Goal: Transaction & Acquisition: Purchase product/service

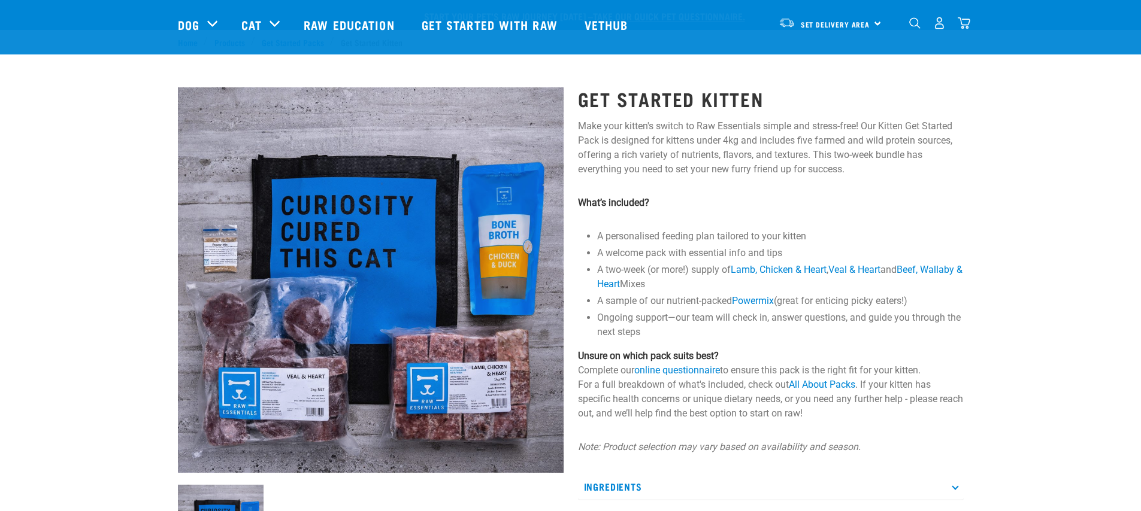
scroll to position [173, 0]
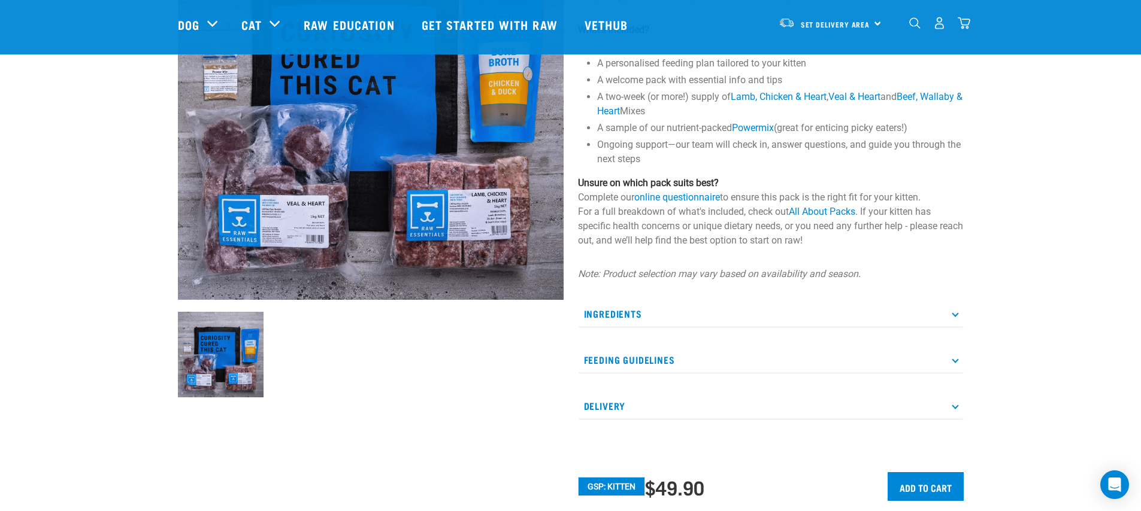
click at [654, 363] on p "Feeding Guidelines" at bounding box center [771, 360] width 386 height 27
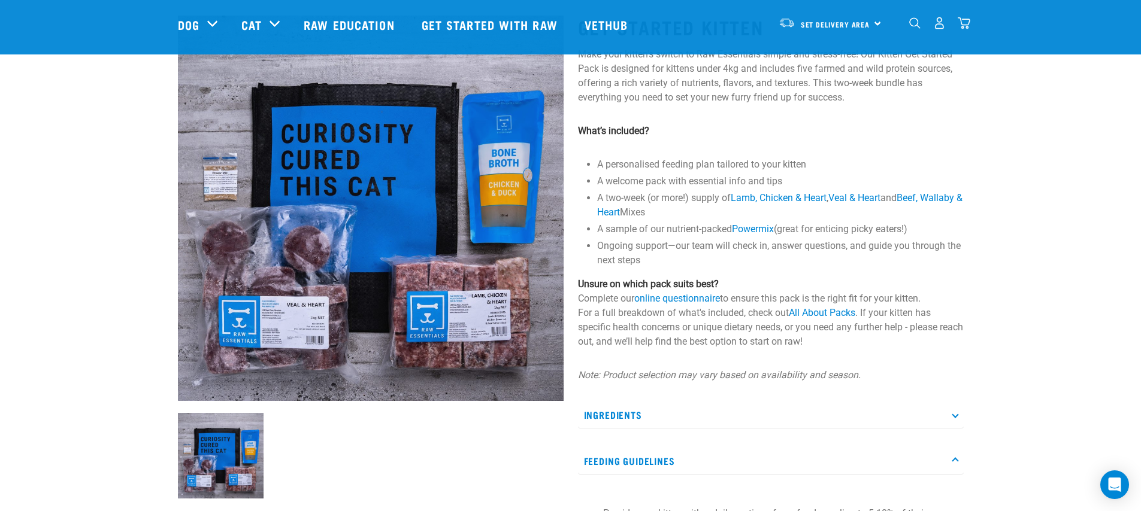
scroll to position [0, 0]
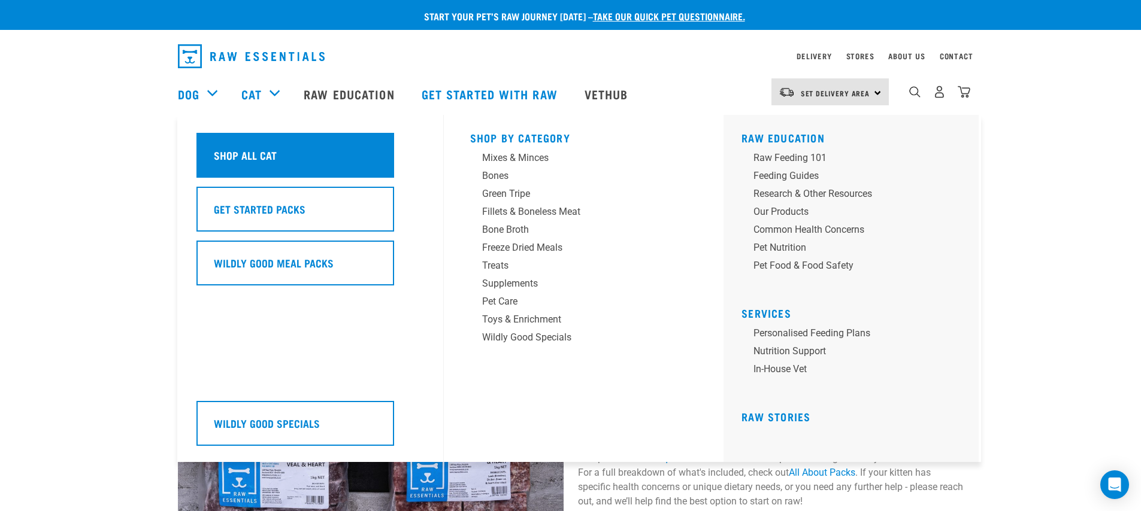
click at [263, 151] on h5 "Shop All Cat" at bounding box center [245, 155] width 63 height 16
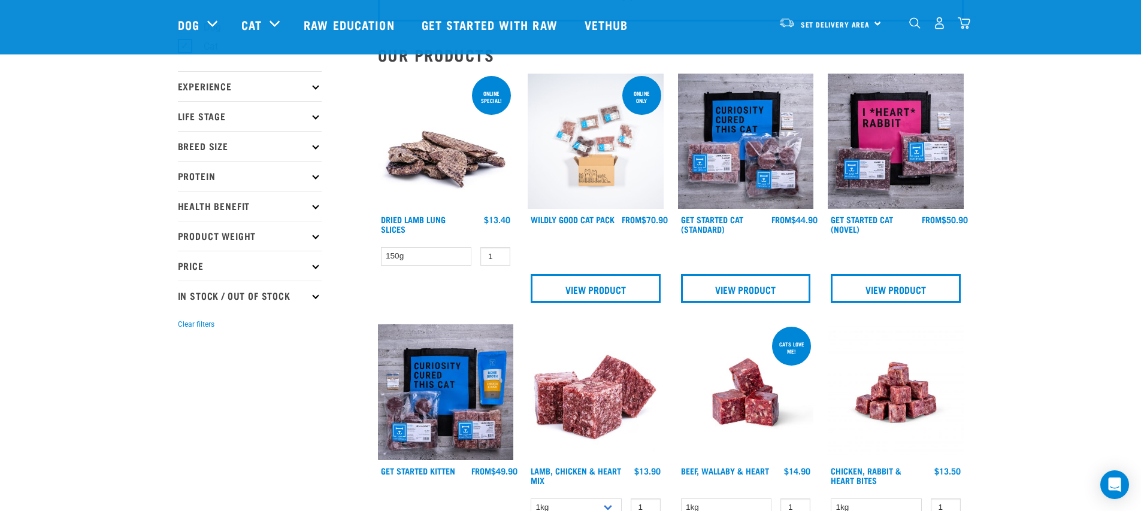
scroll to position [113, 0]
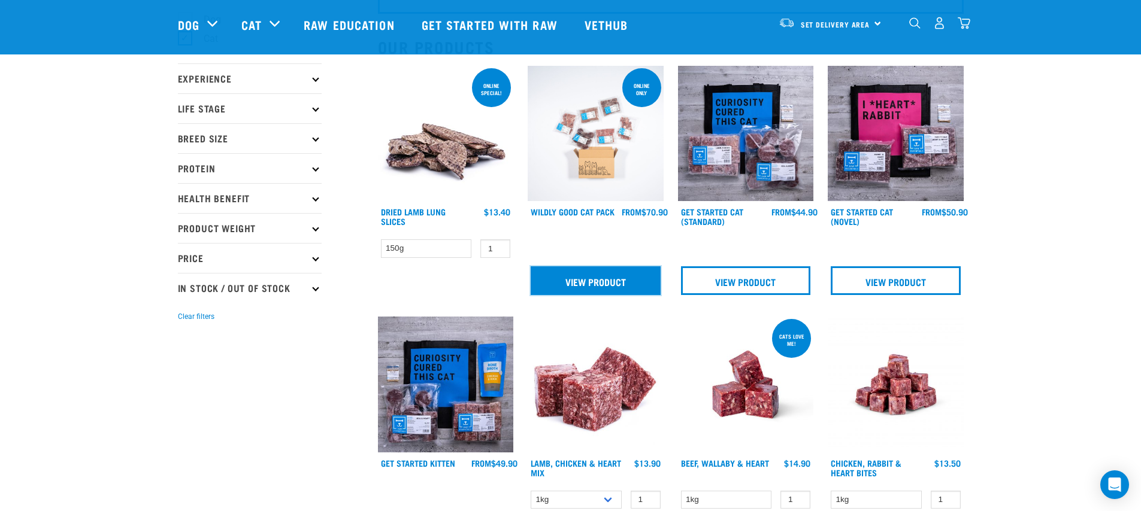
click at [554, 285] on link "View Product" at bounding box center [595, 280] width 130 height 29
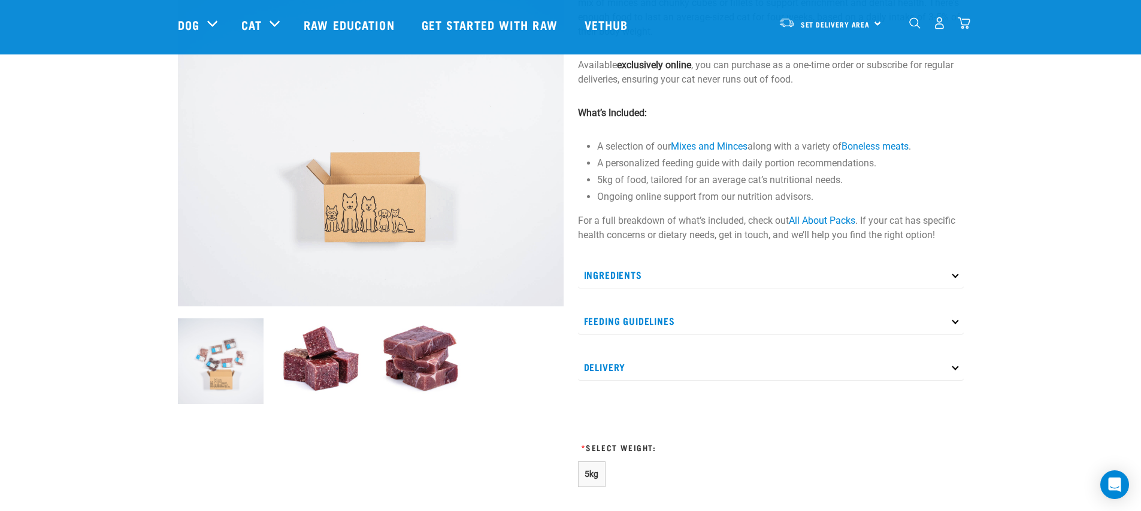
scroll to position [151, 0]
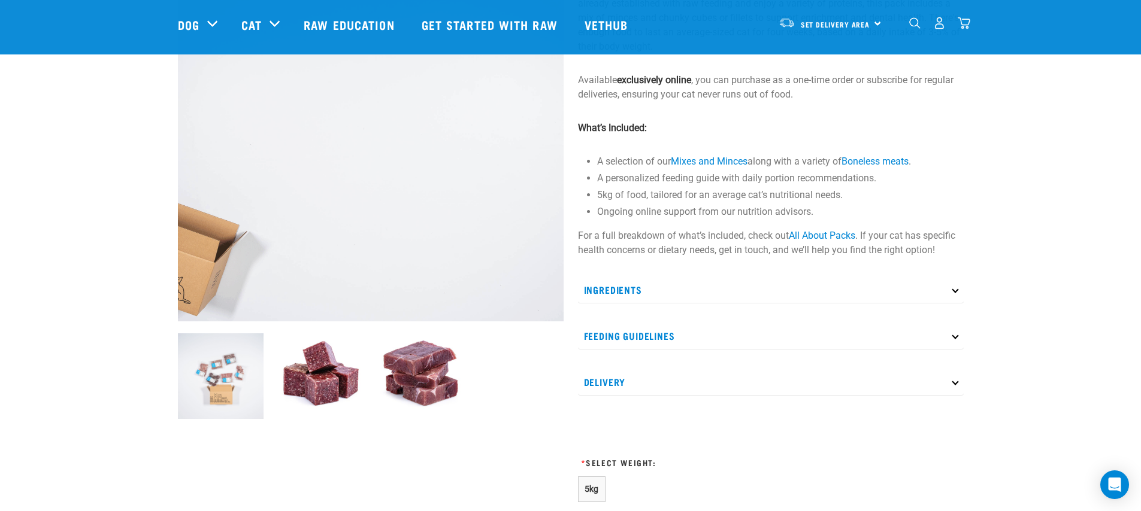
click at [725, 295] on p "Ingredients" at bounding box center [771, 290] width 386 height 27
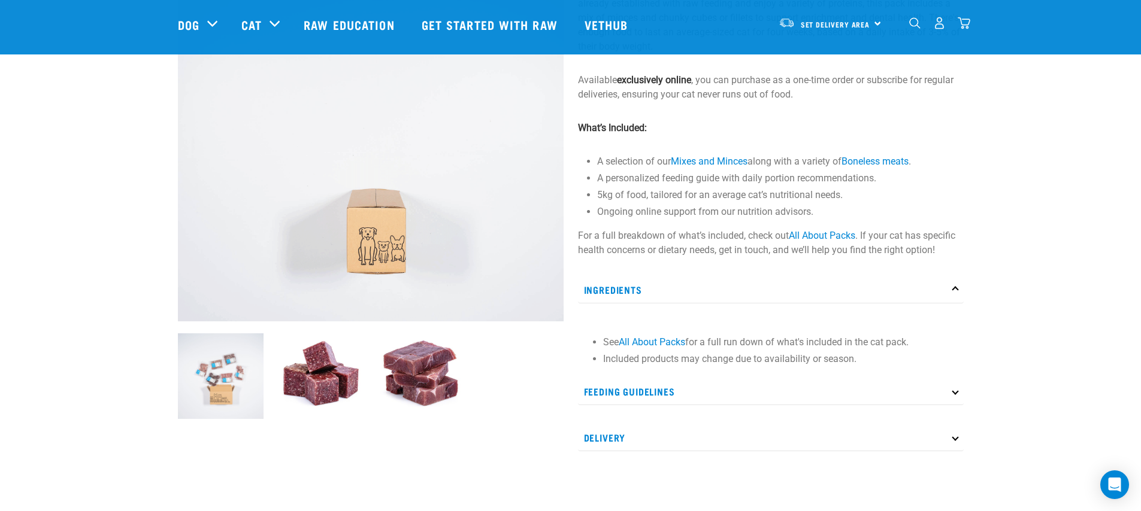
click at [699, 278] on p "Ingredients" at bounding box center [771, 290] width 386 height 27
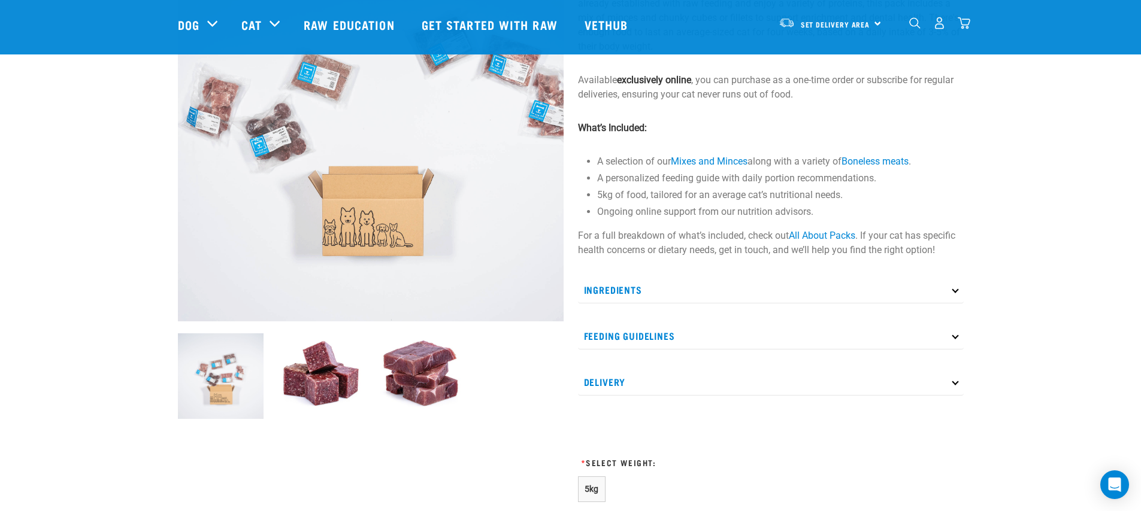
click at [715, 321] on div "Ingredients See All About Packs for a full run down of what's included in the c…" at bounding box center [771, 336] width 386 height 119
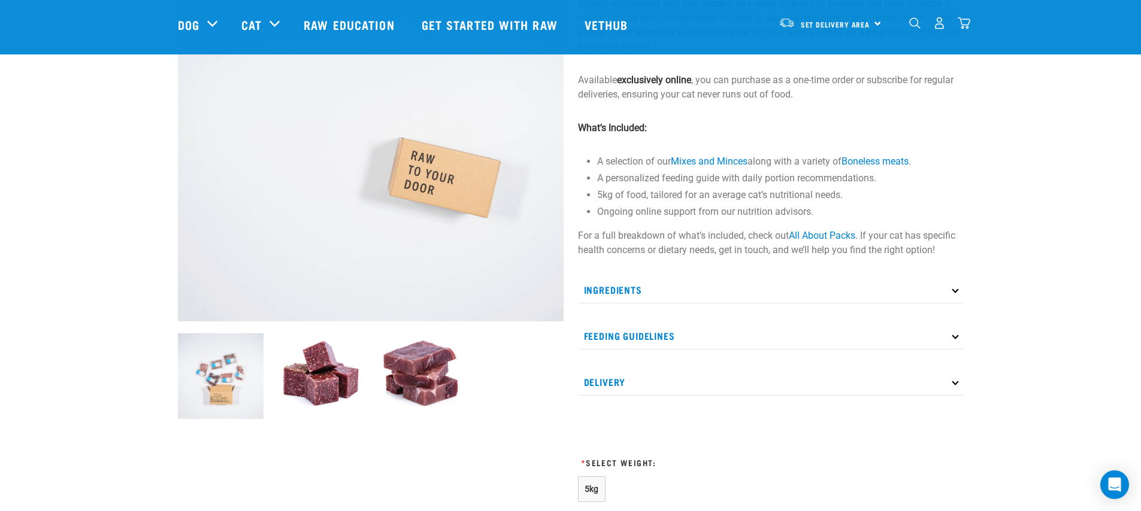
click at [747, 335] on p "Feeding Guidelines" at bounding box center [771, 336] width 386 height 27
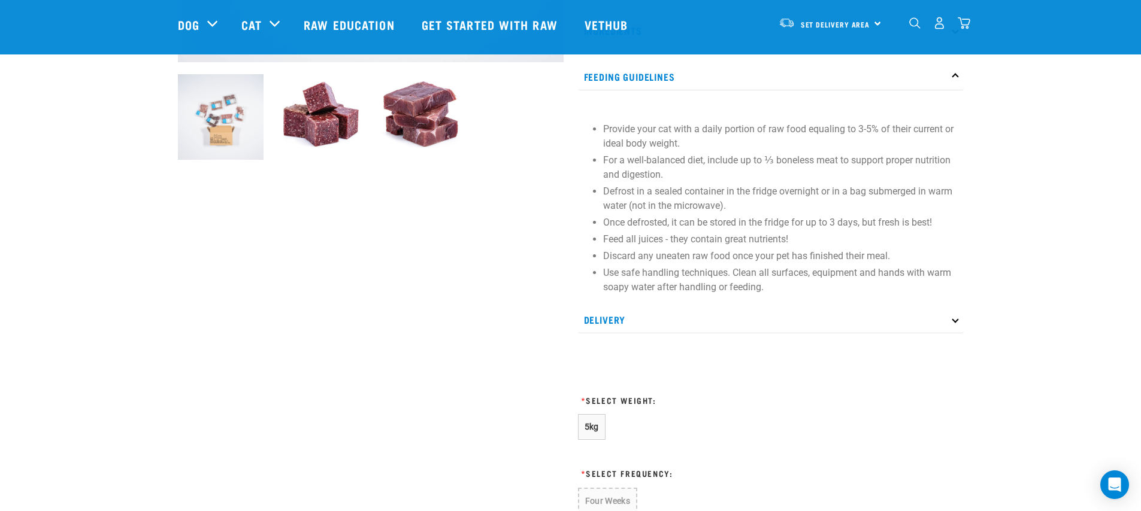
scroll to position [515, 0]
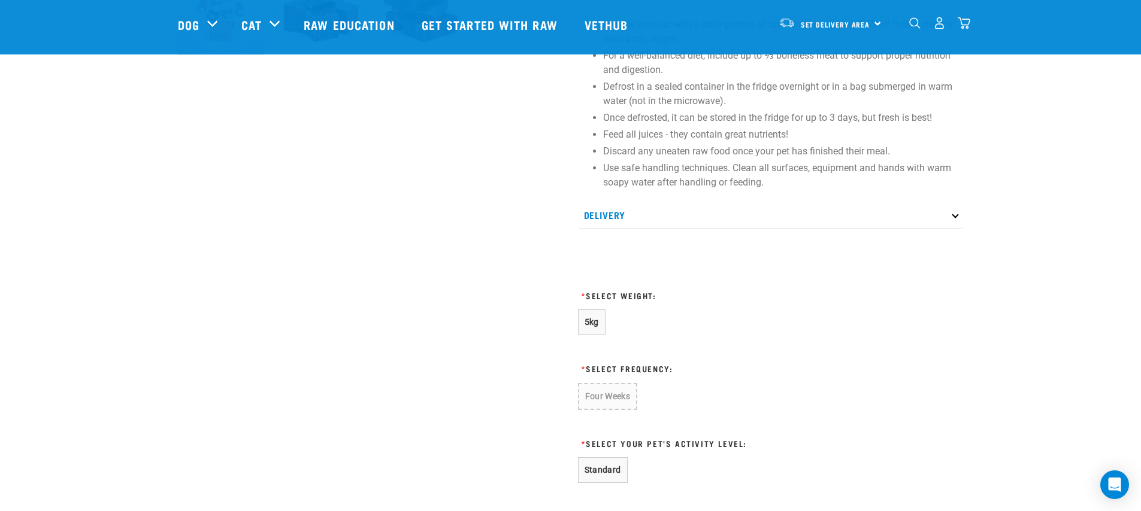
click at [572, 319] on div "Wildly Good Cat Pack Our Wildly Good Cat Pack makes raw feeding simple, providi…" at bounding box center [771, 154] width 400 height 1197
click at [580, 318] on button "5kg" at bounding box center [592, 323] width 28 height 26
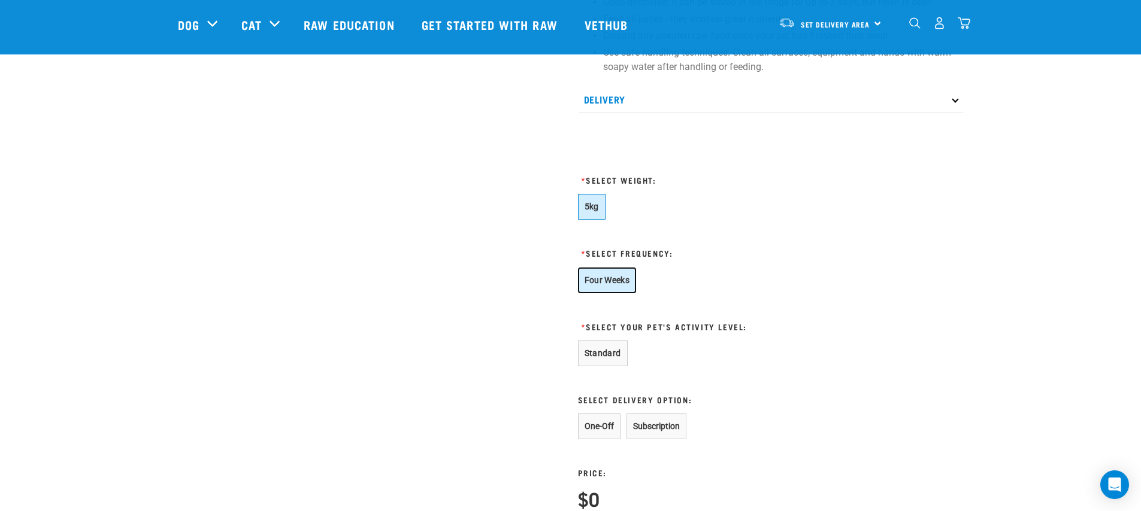
click at [621, 284] on button "Four Weeks" at bounding box center [607, 281] width 59 height 26
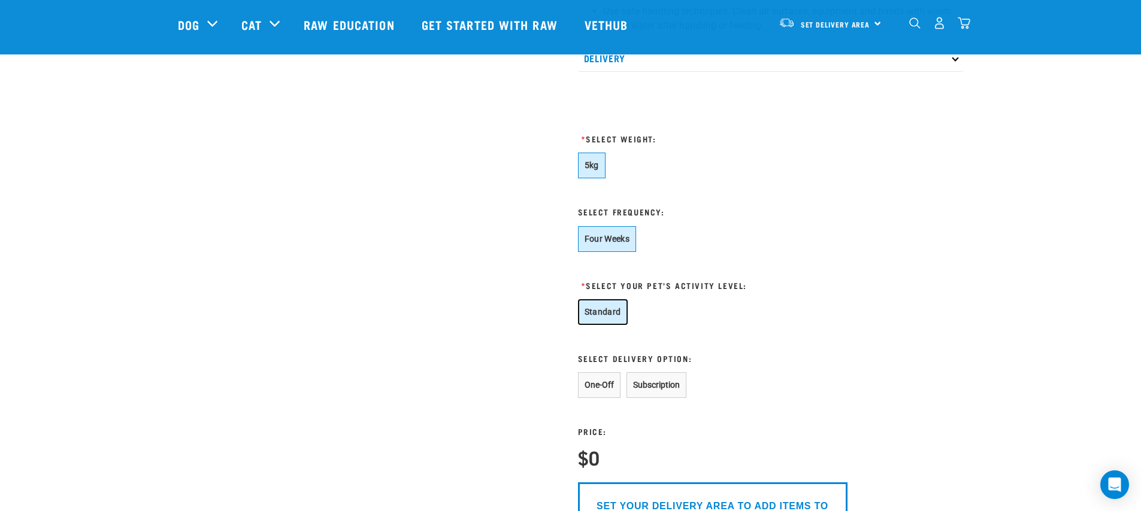
click at [620, 302] on button "Standard" at bounding box center [603, 312] width 50 height 26
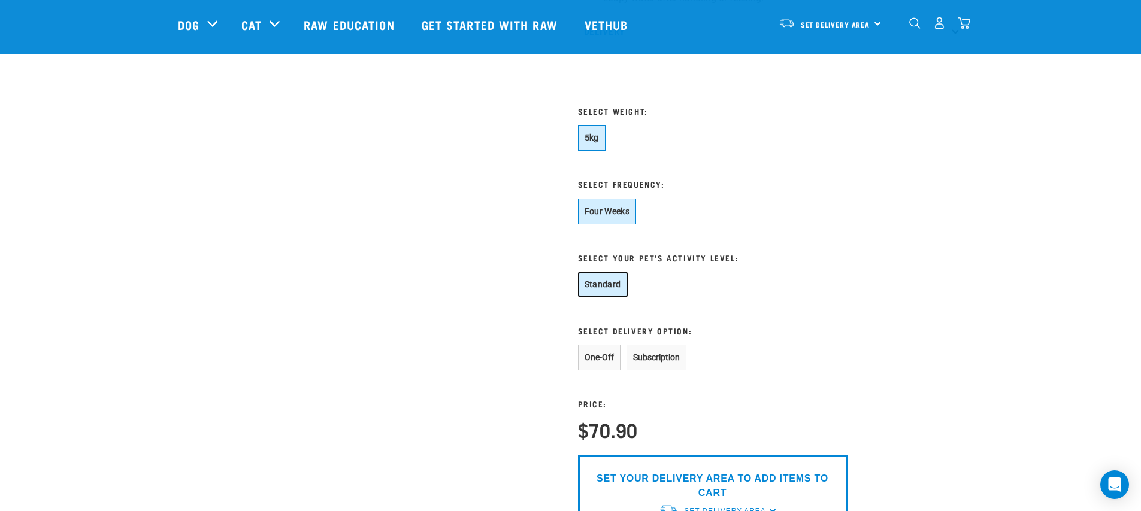
scroll to position [751, 0]
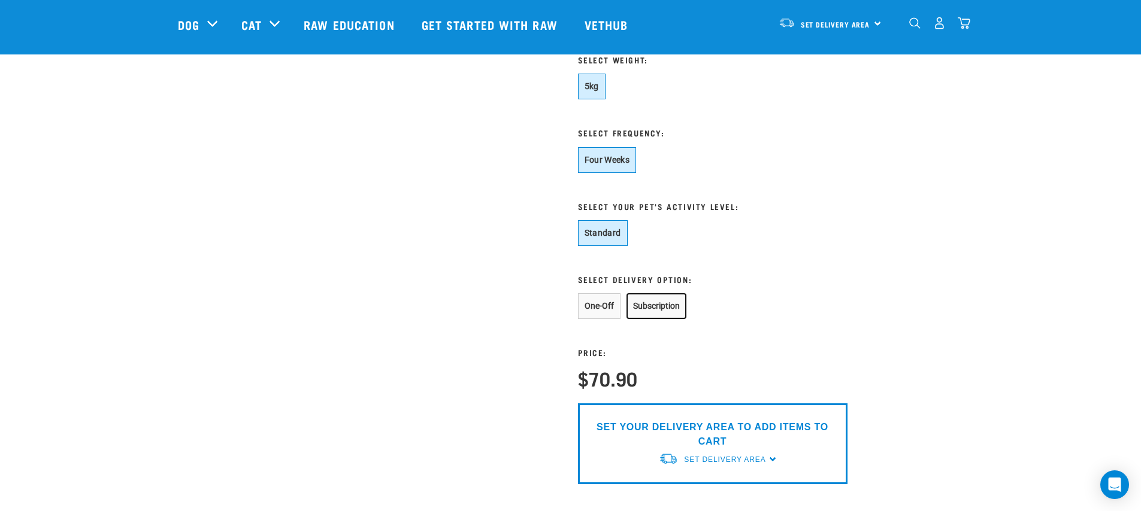
click at [661, 308] on button "Subscription" at bounding box center [656, 306] width 60 height 26
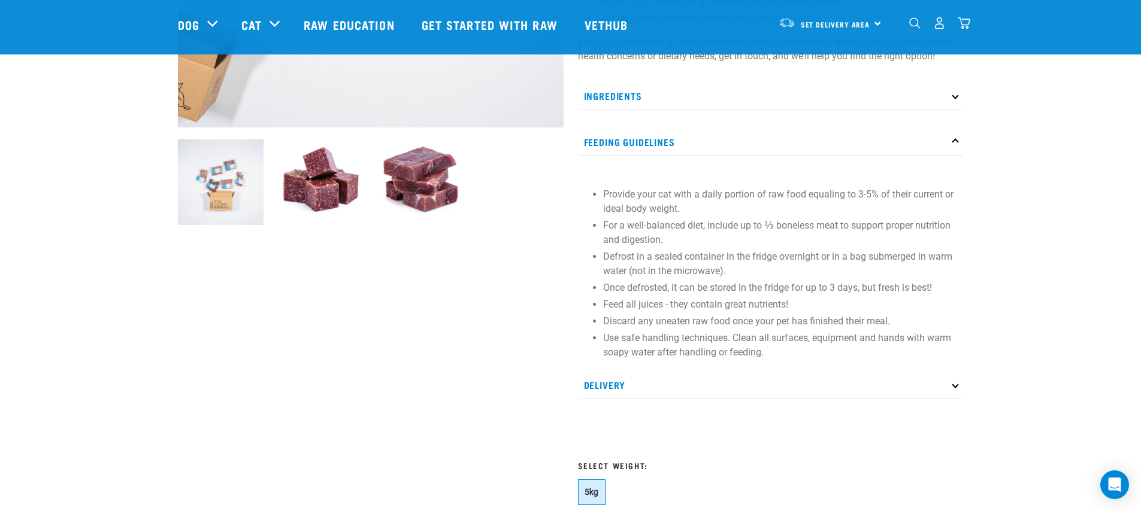
scroll to position [0, 0]
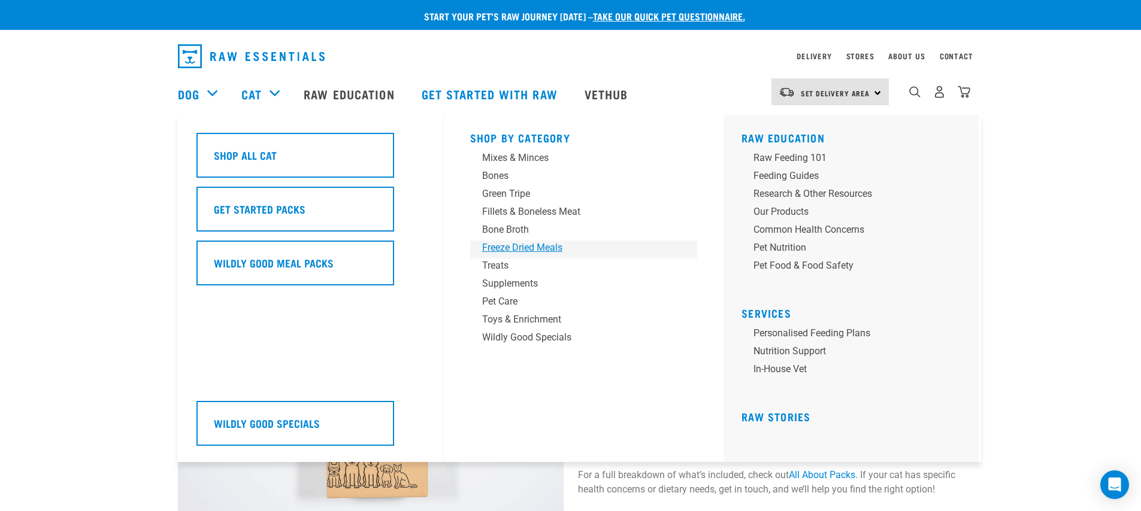
click at [489, 251] on div "Freeze Dried Meals" at bounding box center [575, 248] width 187 height 14
click at [492, 260] on div "Treats" at bounding box center [575, 266] width 187 height 14
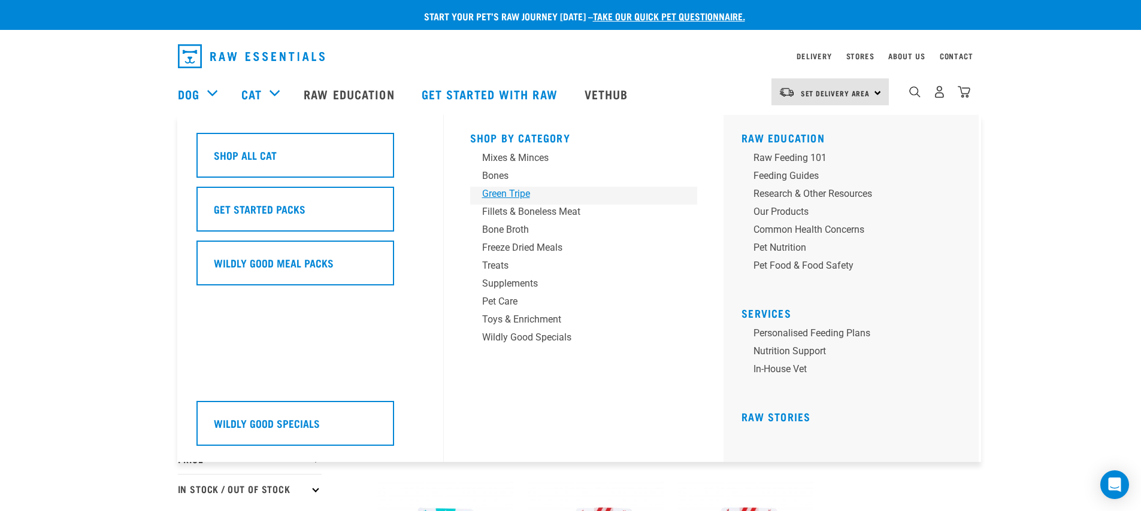
click at [508, 195] on div "Green Tripe" at bounding box center [575, 194] width 187 height 14
click at [496, 214] on div "Fillets & Boneless Meat" at bounding box center [575, 212] width 187 height 14
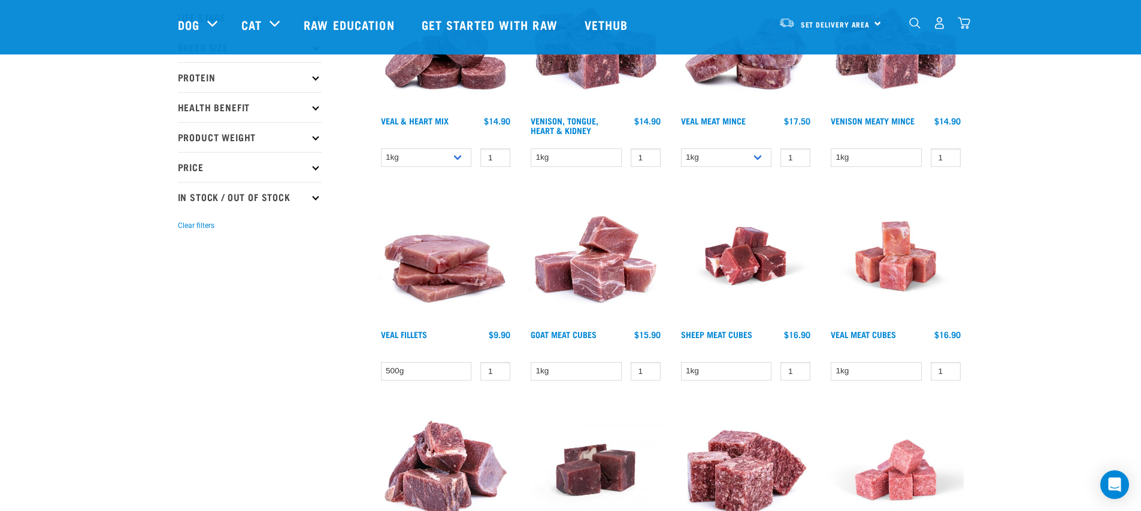
scroll to position [247, 0]
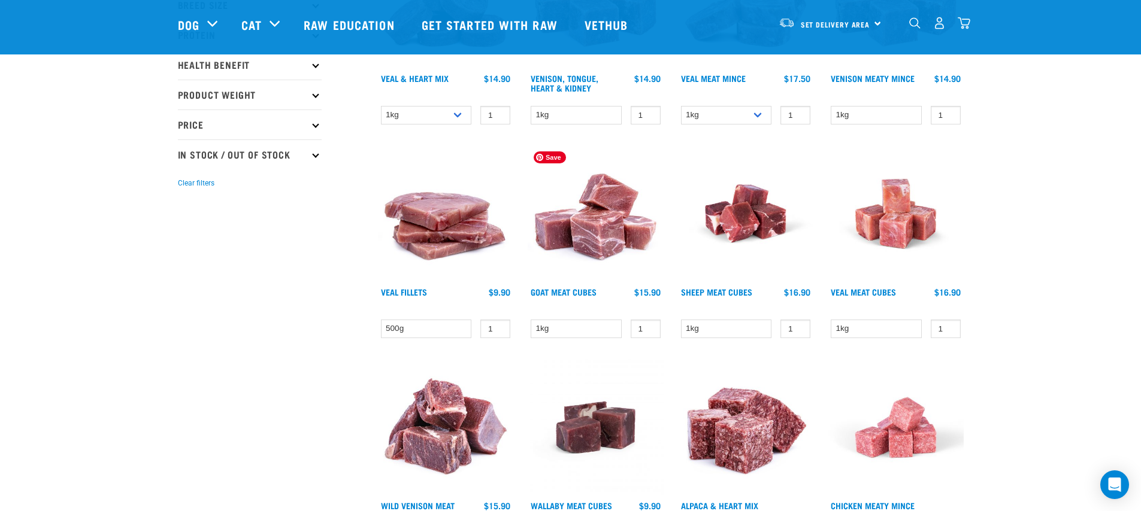
click at [641, 220] on img at bounding box center [595, 214] width 136 height 136
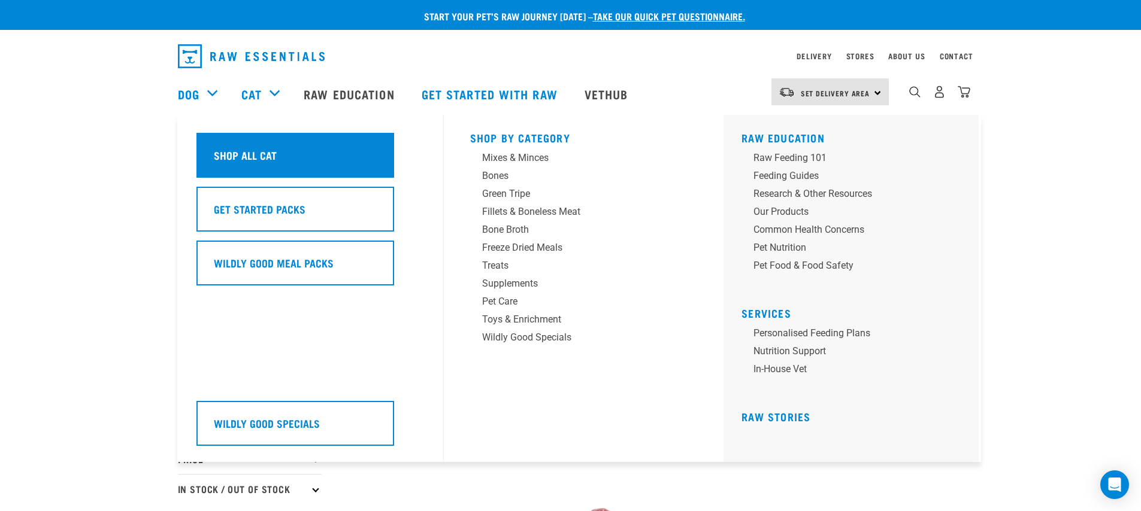
click at [256, 147] on div "Shop All Cat" at bounding box center [295, 155] width 198 height 45
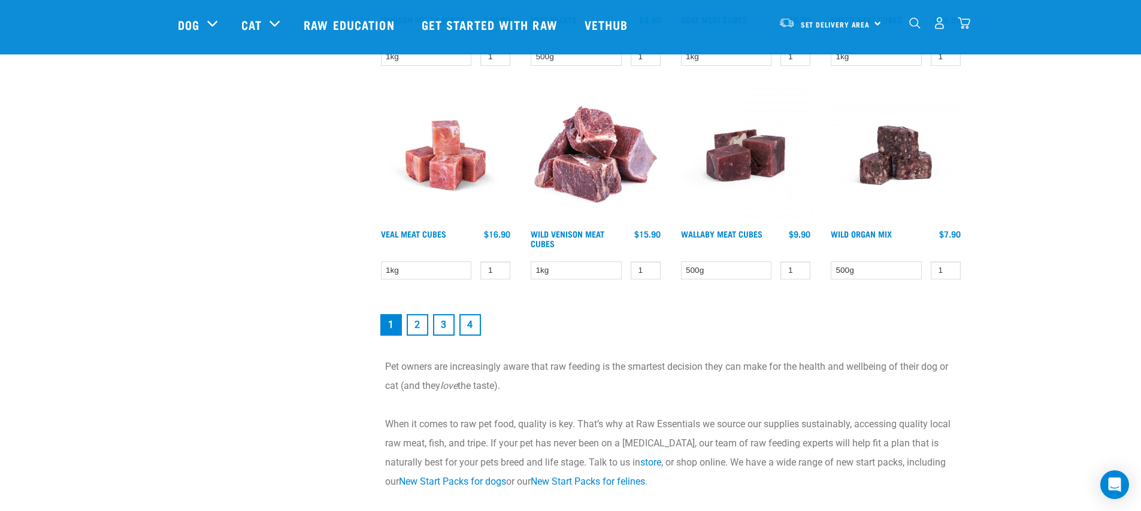
scroll to position [1423, 0]
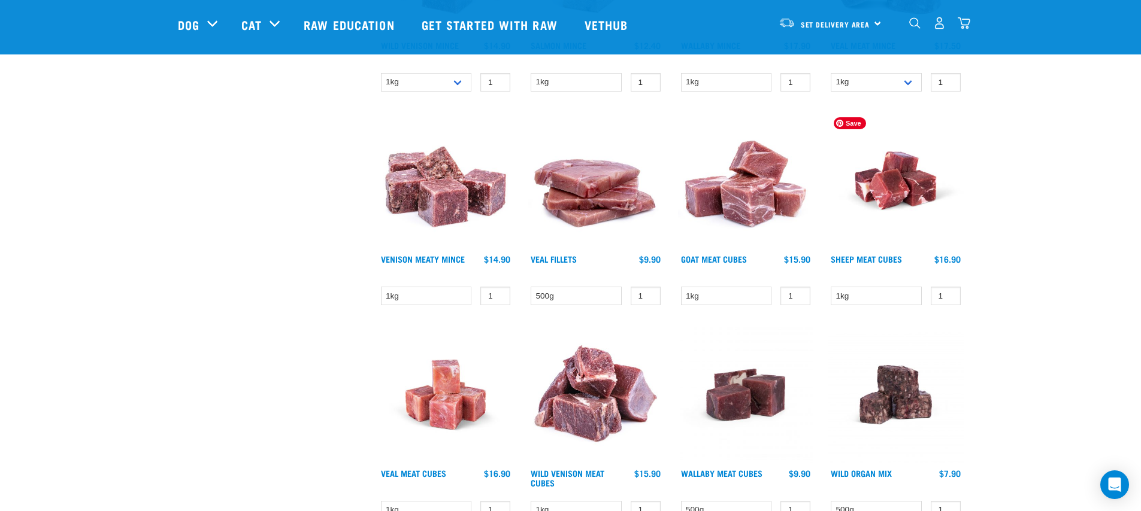
click at [894, 162] on img at bounding box center [895, 181] width 136 height 136
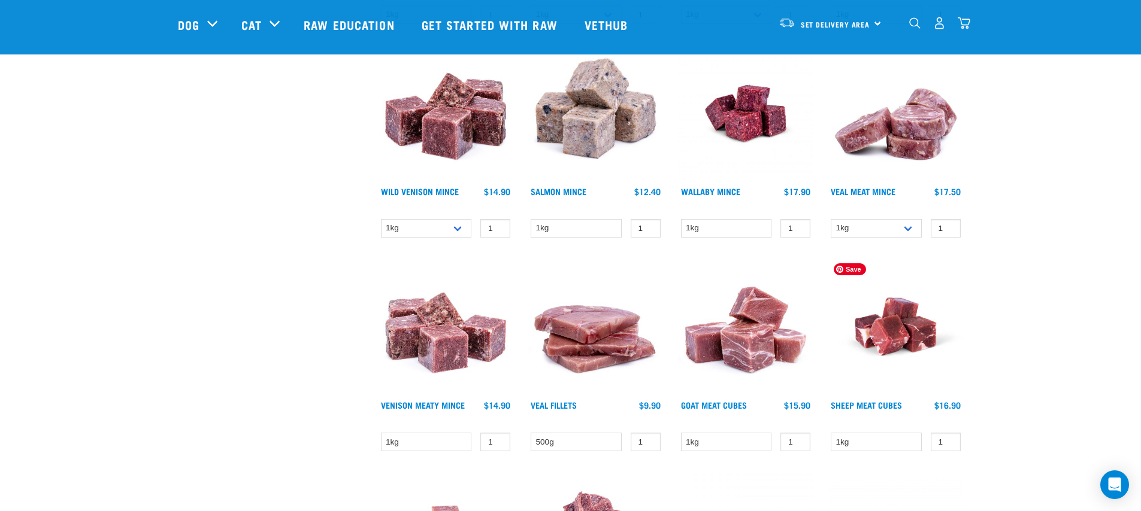
scroll to position [1382, 0]
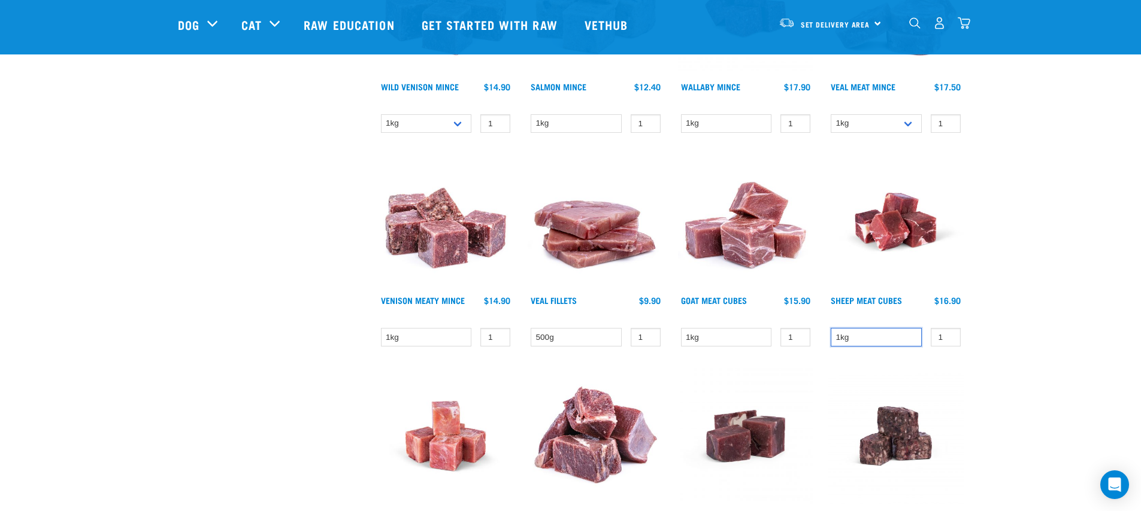
click at [893, 344] on select "1kg" at bounding box center [875, 337] width 91 height 19
click at [830, 328] on select "1kg" at bounding box center [875, 337] width 91 height 19
click at [945, 340] on input "1" at bounding box center [945, 337] width 30 height 19
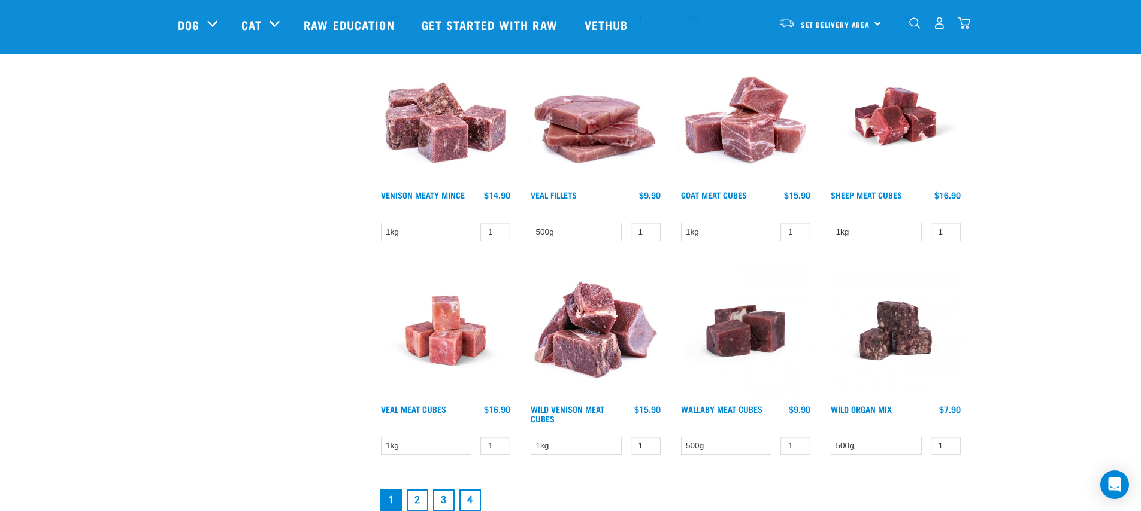
click at [860, 247] on div "Sheep Meat Cubes 1" at bounding box center [895, 149] width 150 height 214
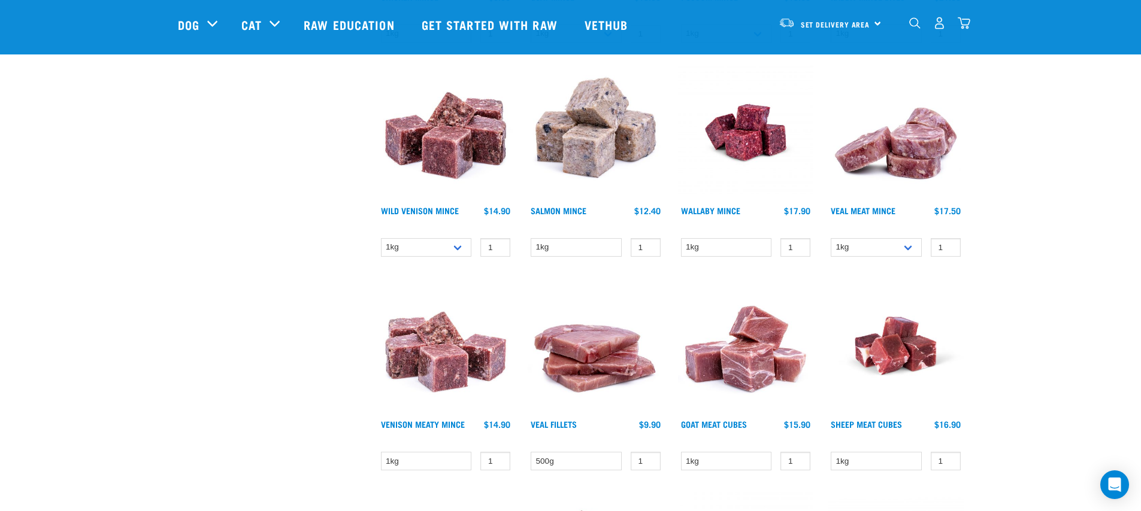
scroll to position [1365, 0]
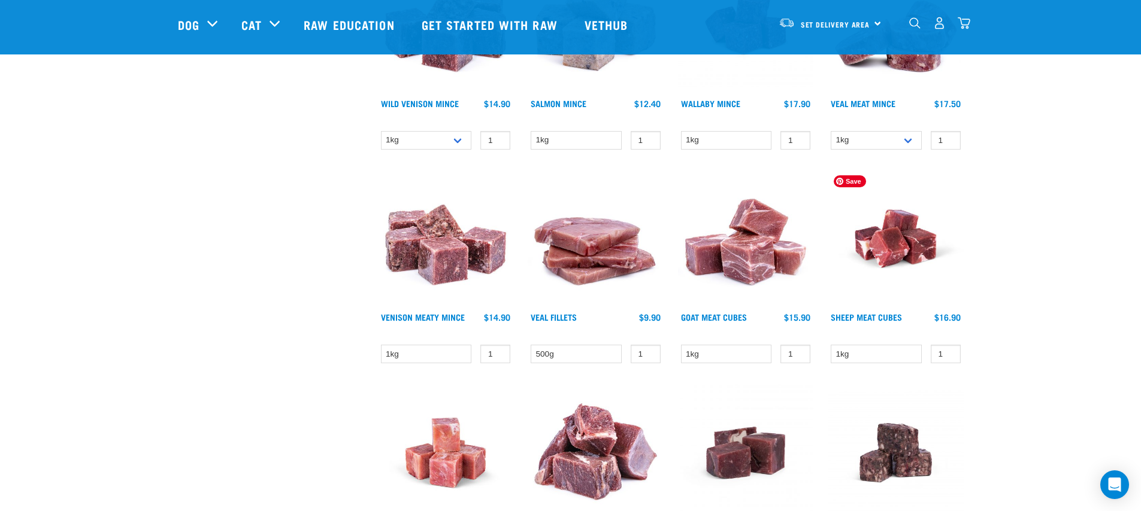
click at [904, 259] on img at bounding box center [895, 239] width 136 height 136
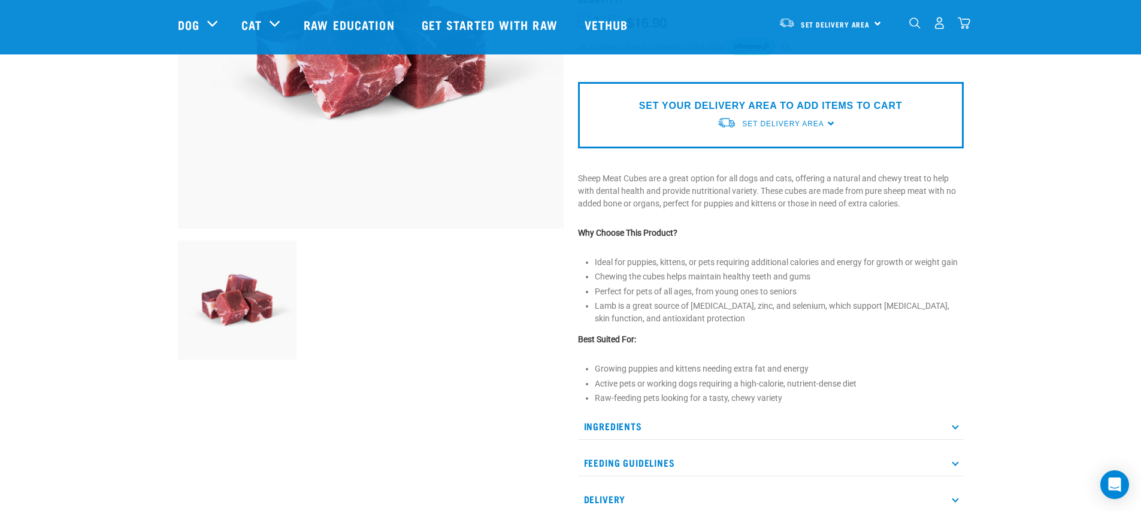
scroll to position [417, 0]
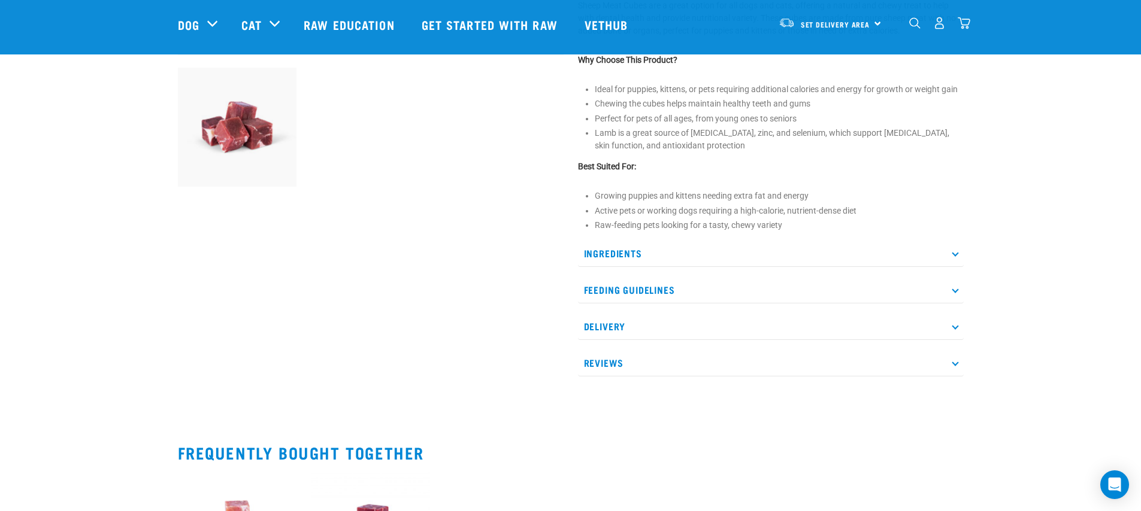
click at [720, 290] on p "Feeding Guidelines" at bounding box center [771, 290] width 386 height 27
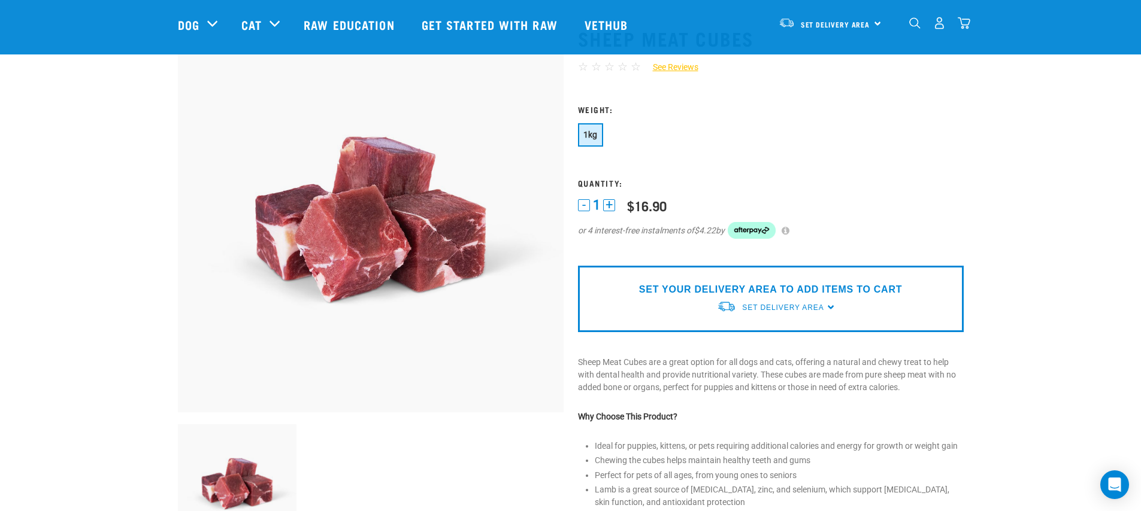
scroll to position [176, 0]
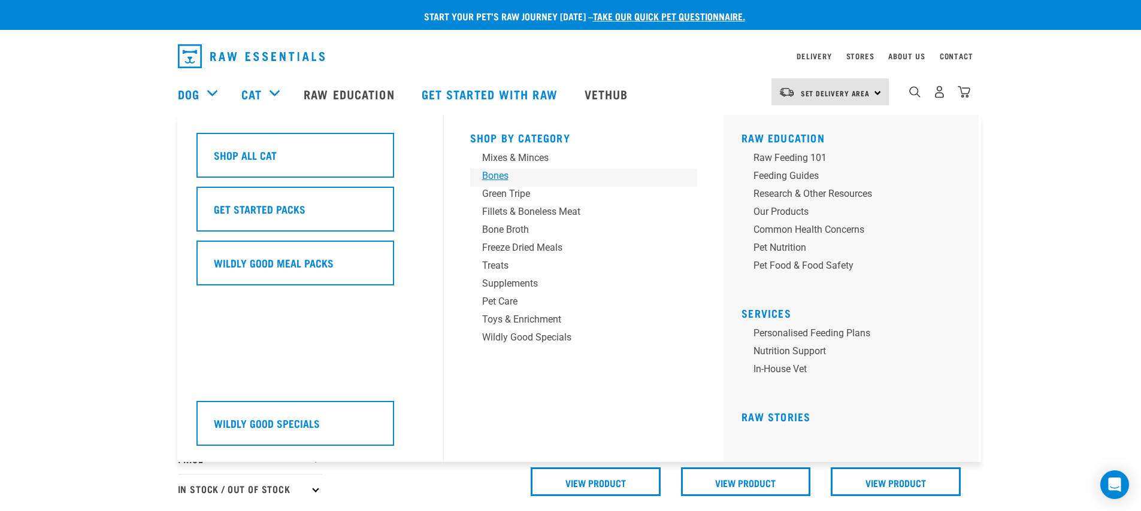
click at [502, 176] on div "Bones" at bounding box center [575, 176] width 187 height 14
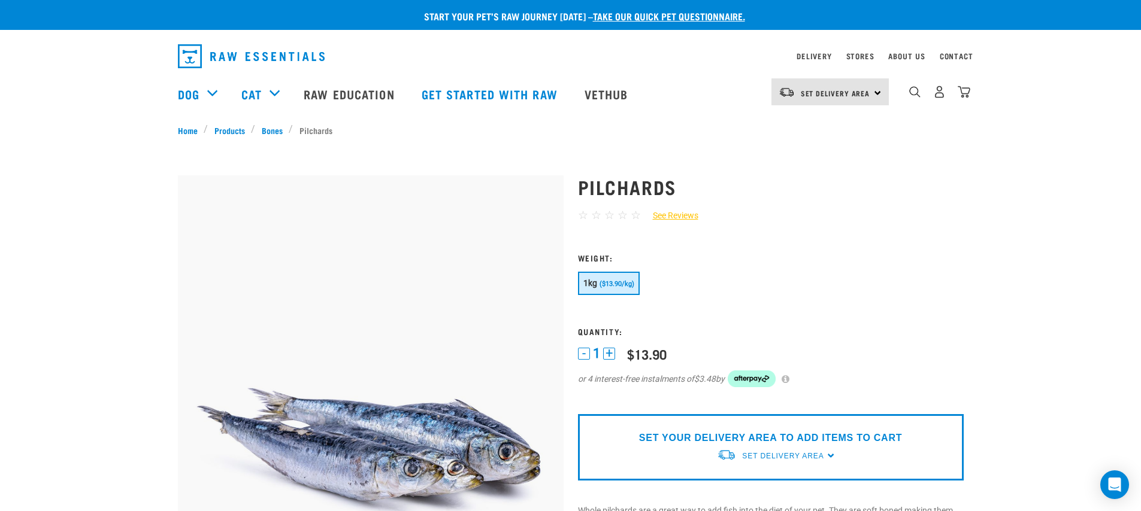
scroll to position [232, 0]
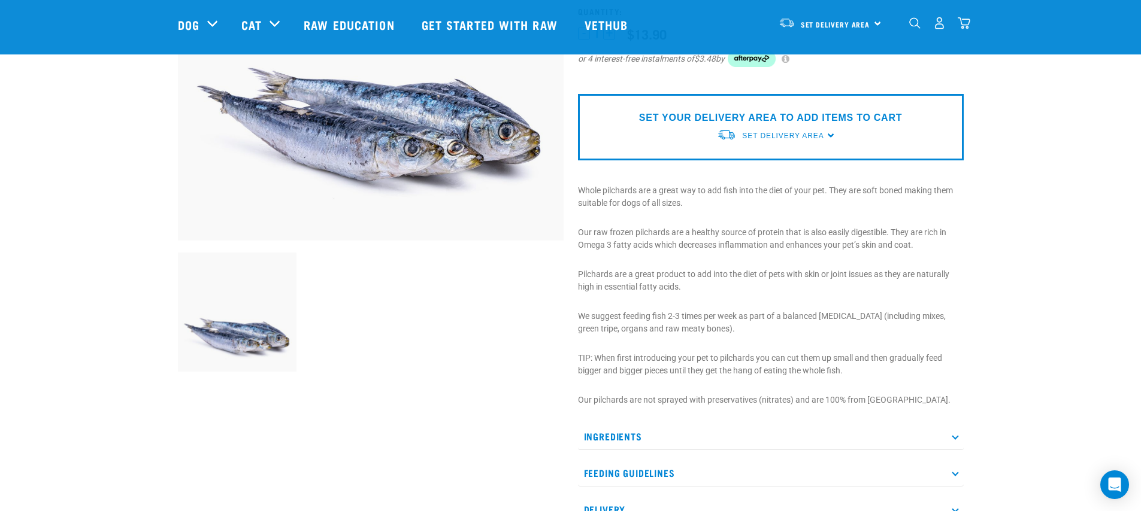
click at [763, 431] on p "Ingredients" at bounding box center [771, 436] width 386 height 27
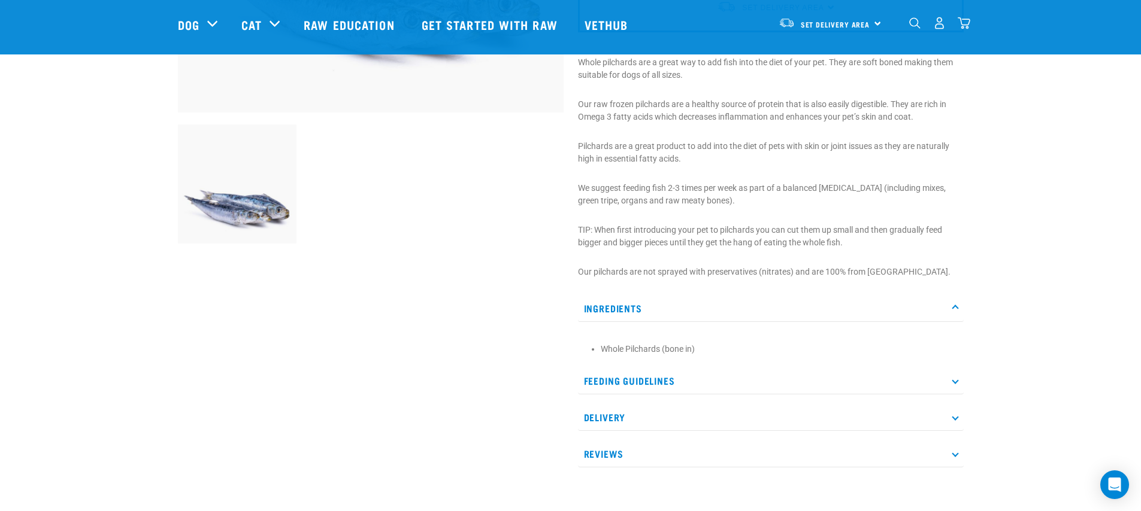
click at [773, 380] on p "Feeding Guidelines" at bounding box center [771, 381] width 386 height 27
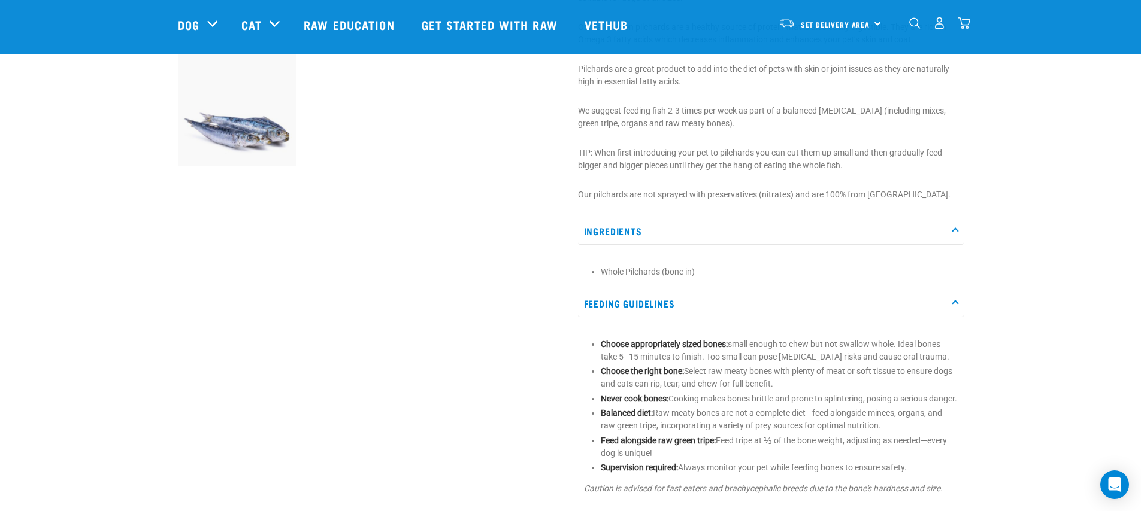
scroll to position [208, 0]
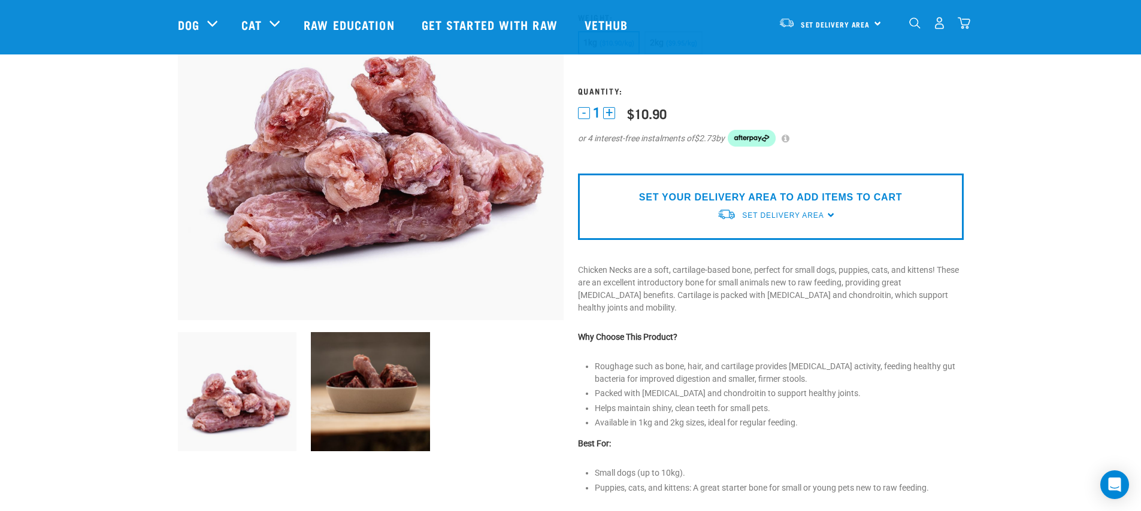
scroll to position [258, 0]
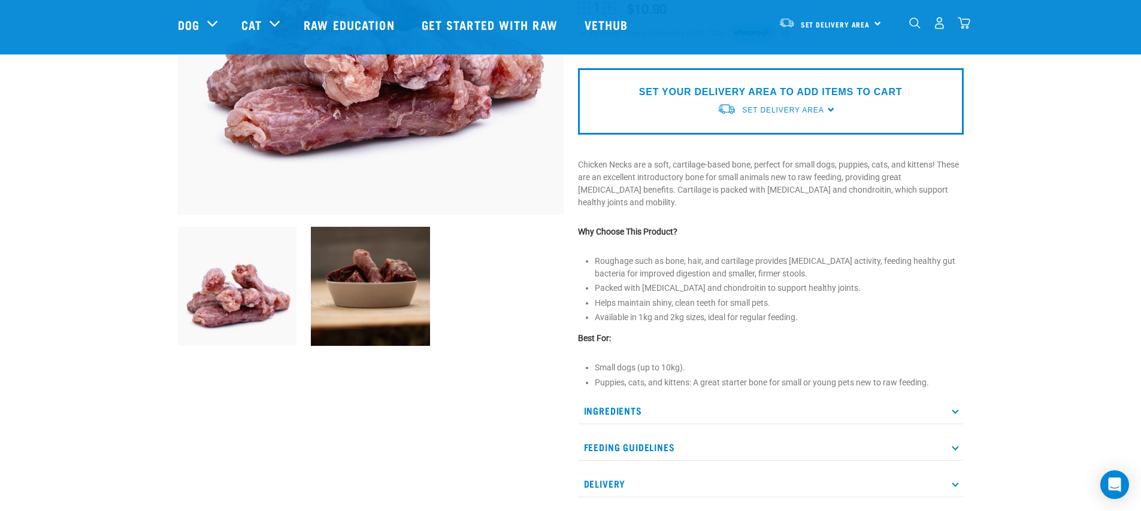
click at [642, 416] on p "Ingredients" at bounding box center [771, 411] width 386 height 27
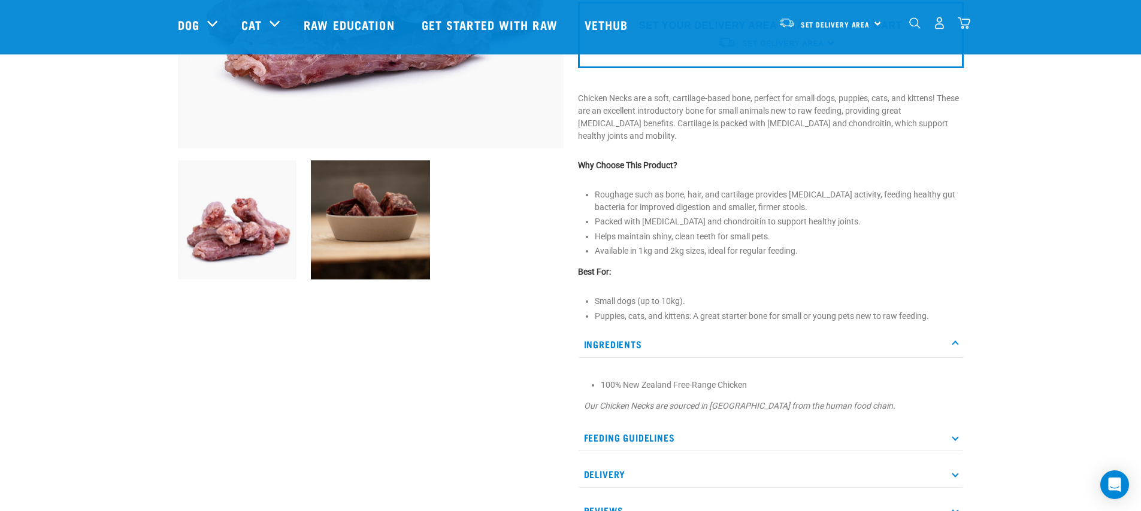
click at [649, 430] on p "Feeding Guidelines" at bounding box center [771, 437] width 386 height 27
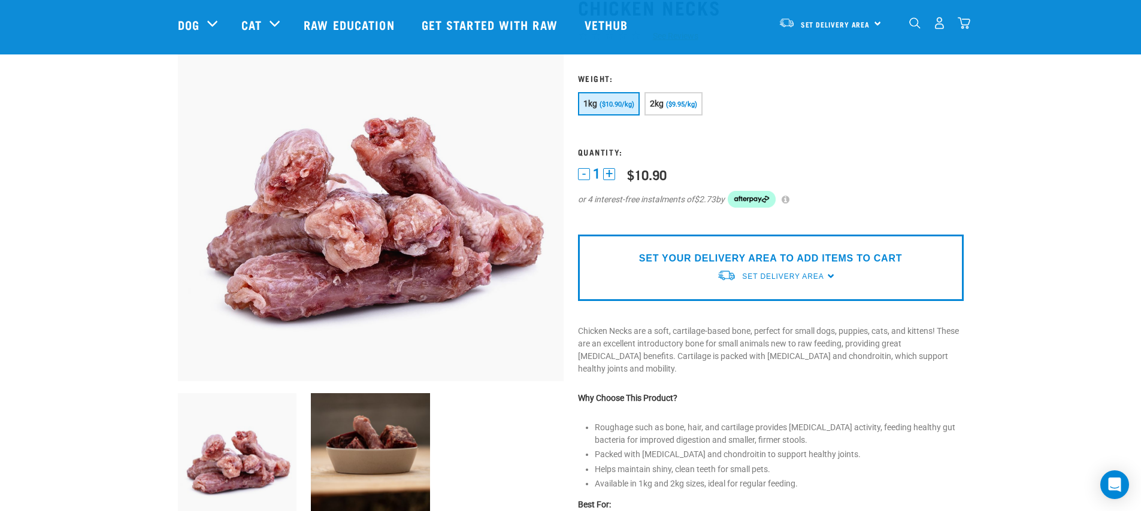
scroll to position [0, 0]
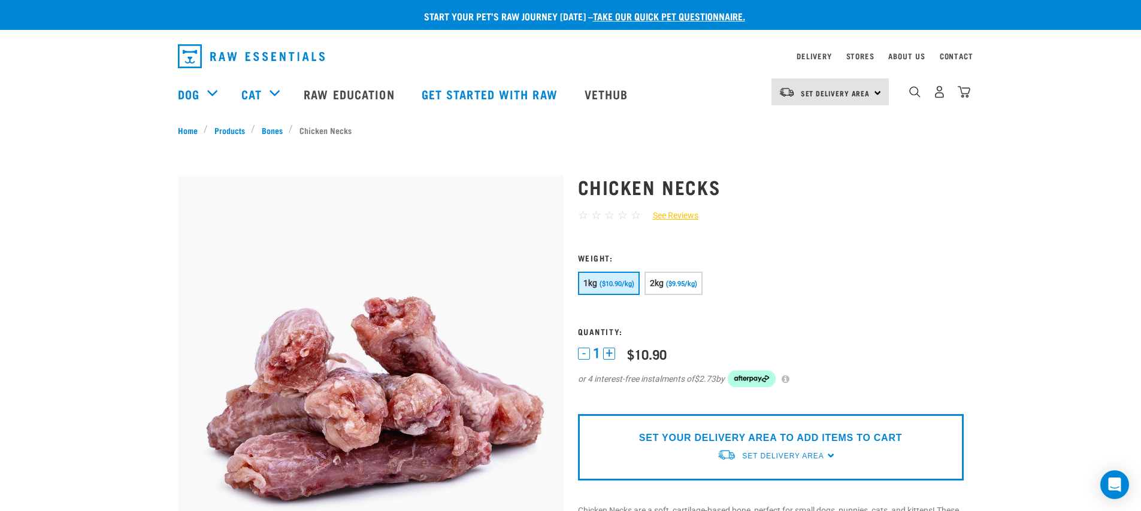
click at [592, 288] on button "1kg ($10.90/kg)" at bounding box center [609, 283] width 62 height 23
click at [609, 354] on button "+" at bounding box center [609, 354] width 12 height 12
click at [580, 350] on button "-" at bounding box center [584, 354] width 12 height 12
click at [761, 460] on span "Set Delivery Area" at bounding box center [782, 456] width 81 height 8
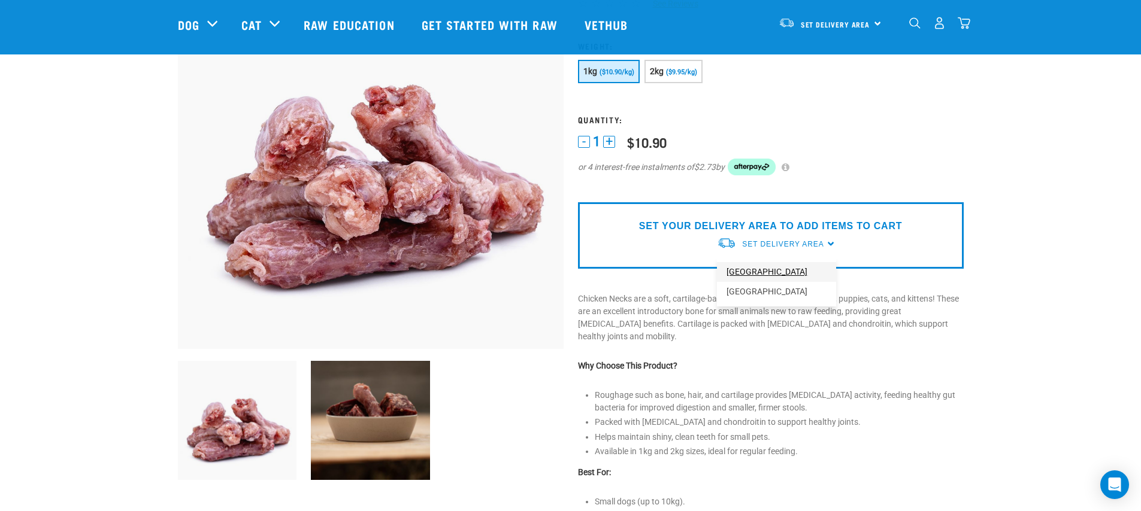
click at [755, 277] on link "[GEOGRAPHIC_DATA]" at bounding box center [776, 272] width 119 height 20
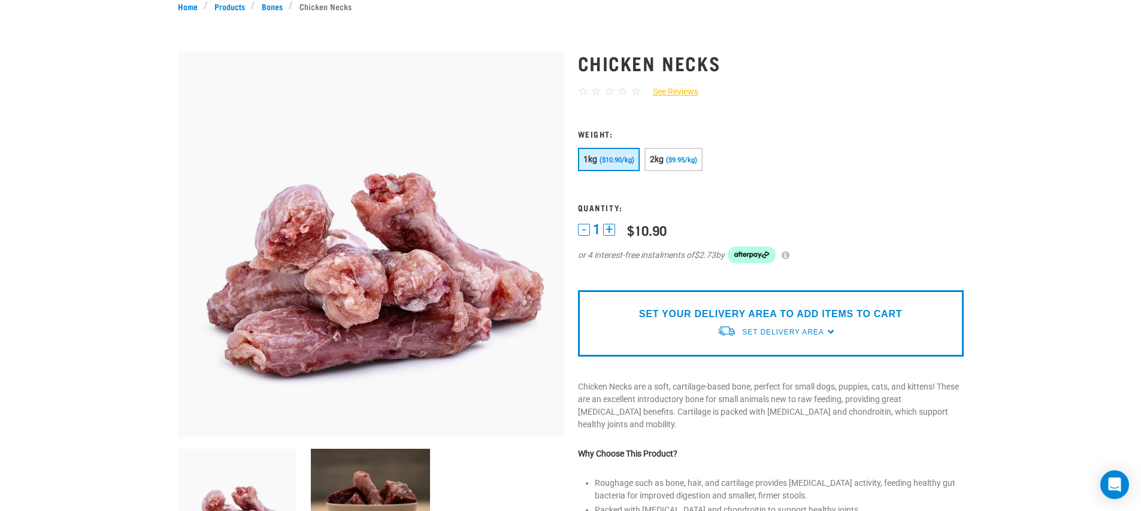
scroll to position [13, 0]
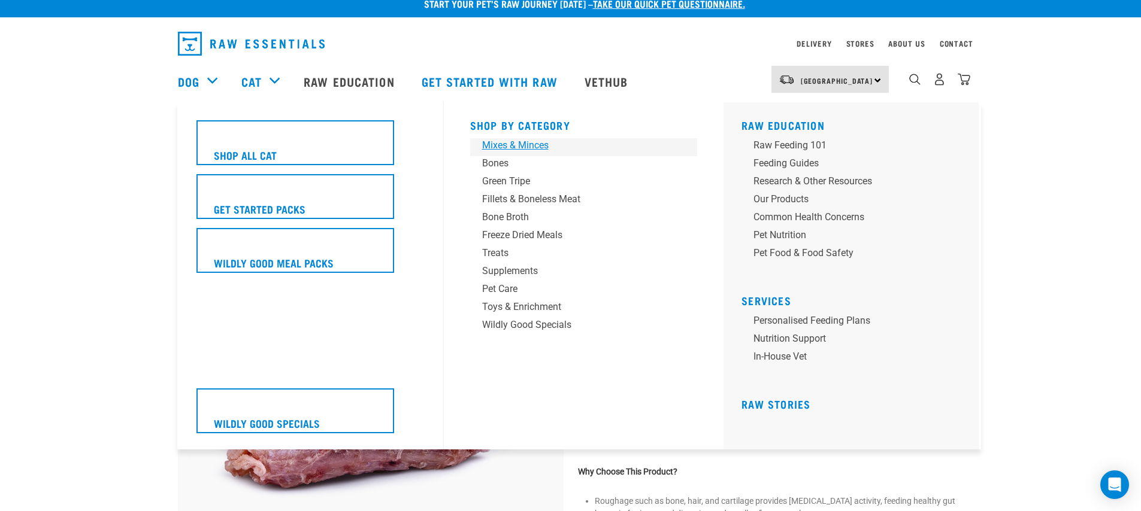
click at [492, 153] on link "Mixes & Minces" at bounding box center [584, 147] width 228 height 18
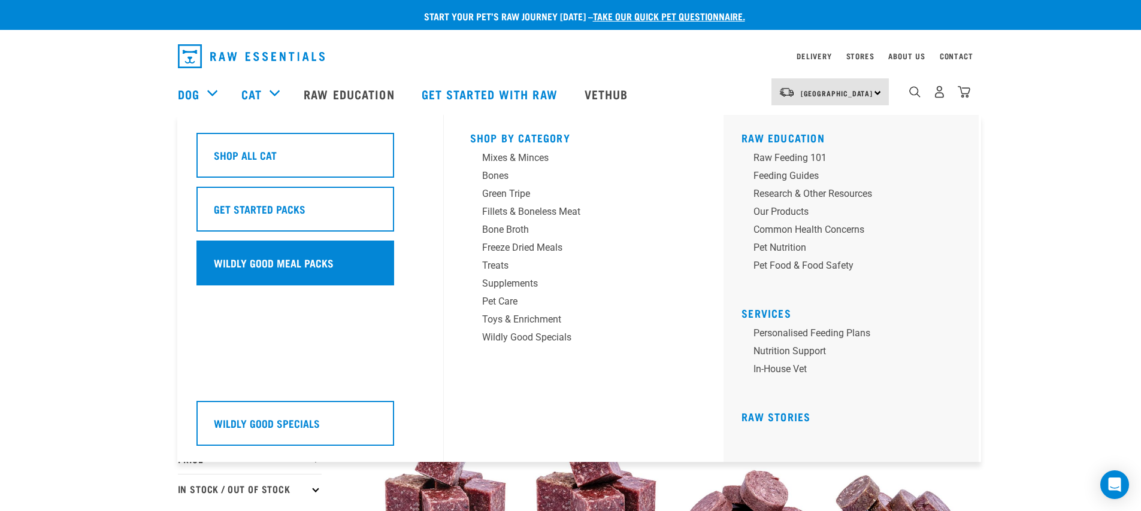
click at [298, 257] on h5 "Wildly Good Meal Packs" at bounding box center [274, 263] width 120 height 16
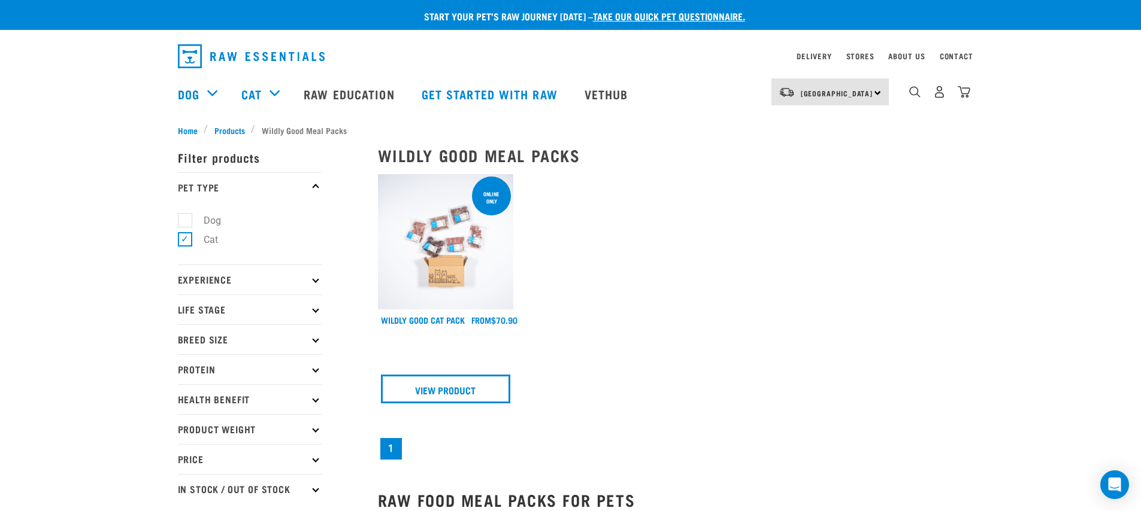
scroll to position [15, 0]
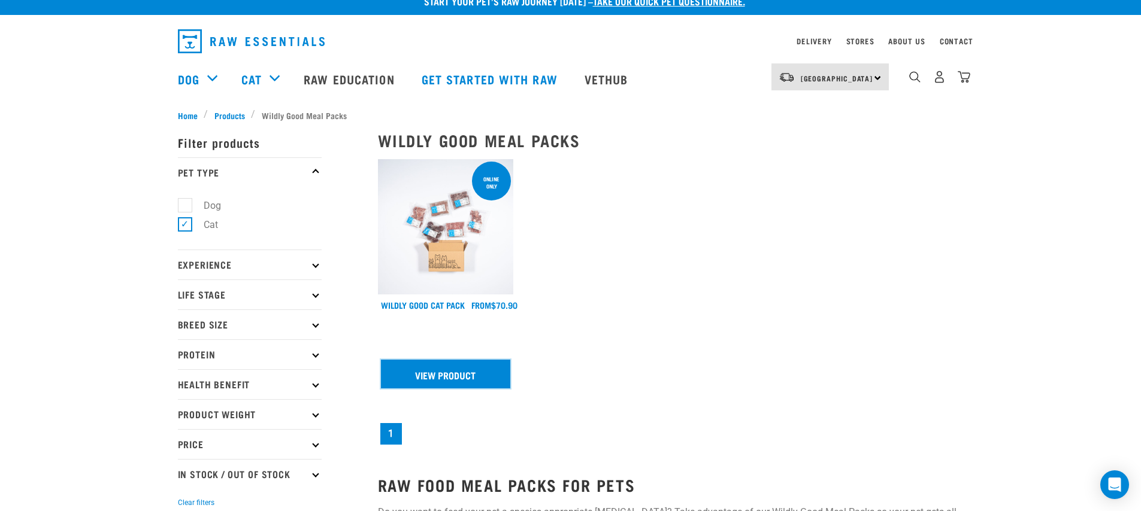
click at [471, 375] on link "View Product" at bounding box center [446, 374] width 130 height 29
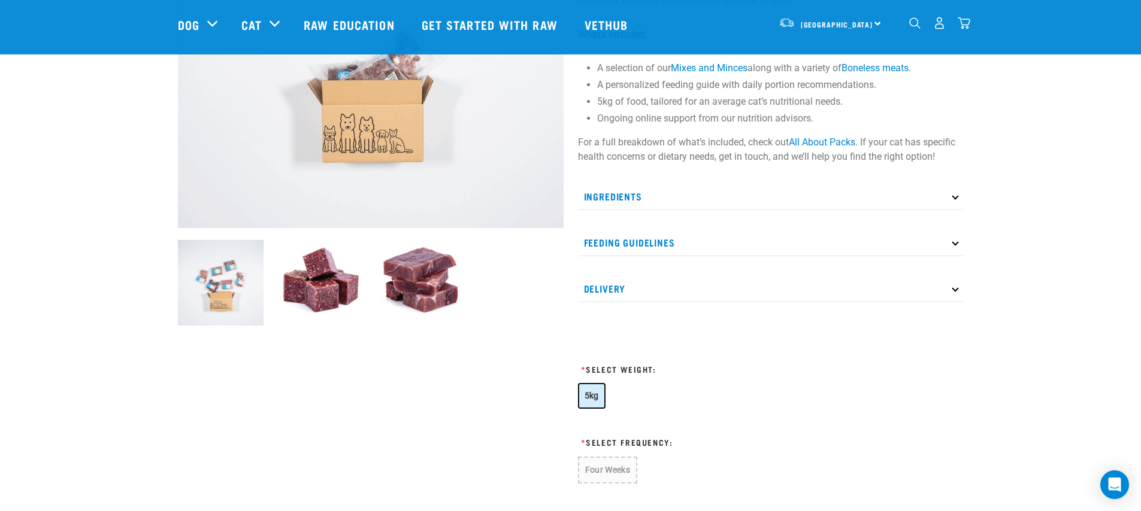
click at [592, 395] on span "5kg" at bounding box center [591, 396] width 14 height 10
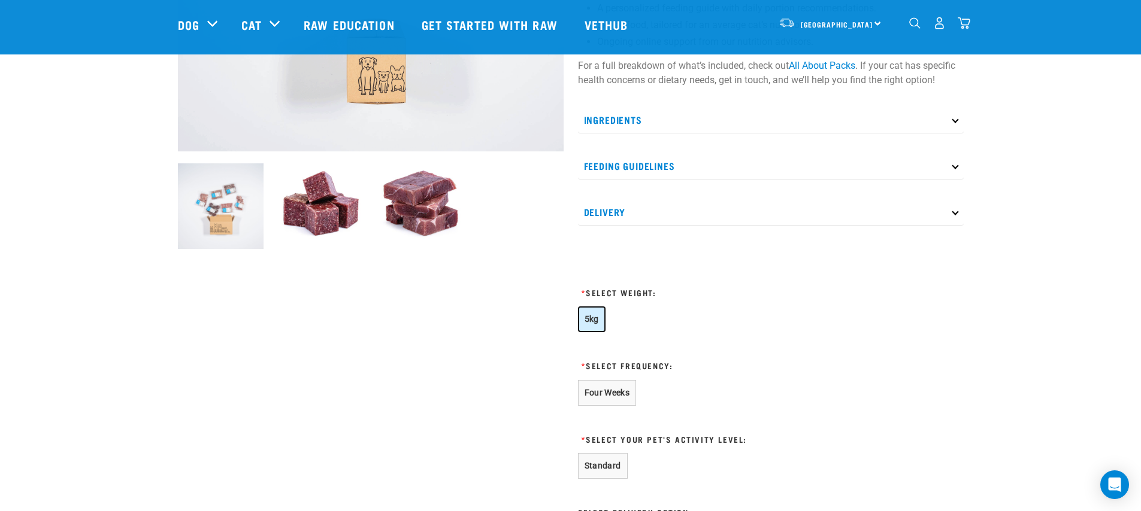
scroll to position [60, 0]
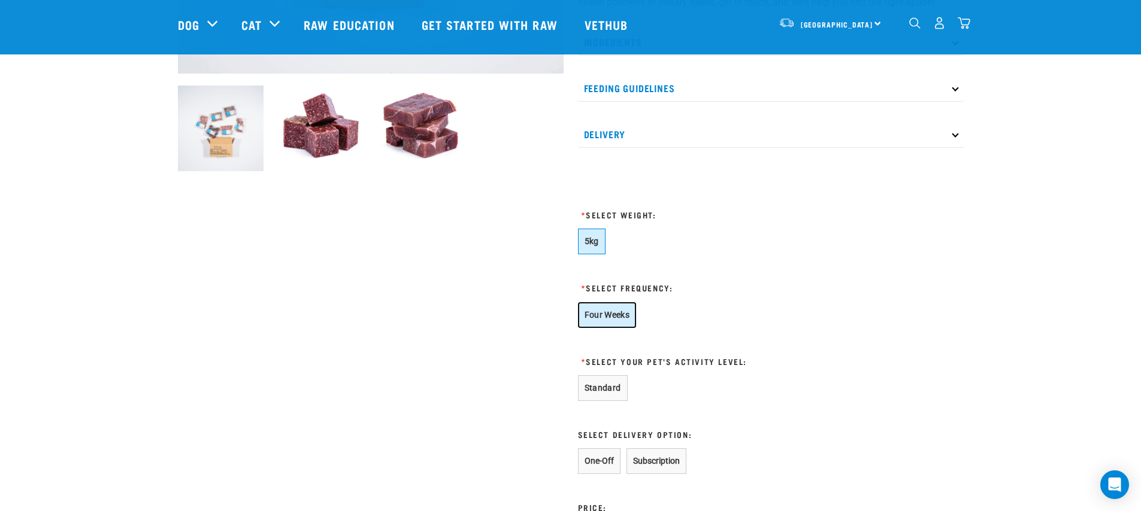
click at [597, 316] on button "Four Weeks" at bounding box center [607, 315] width 59 height 26
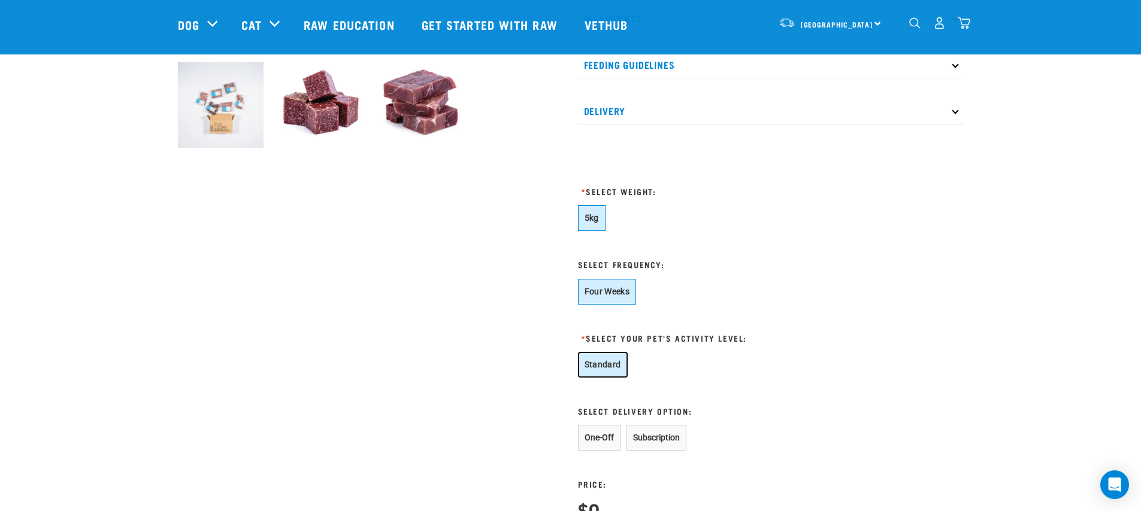
click at [602, 374] on button "Standard" at bounding box center [603, 365] width 50 height 26
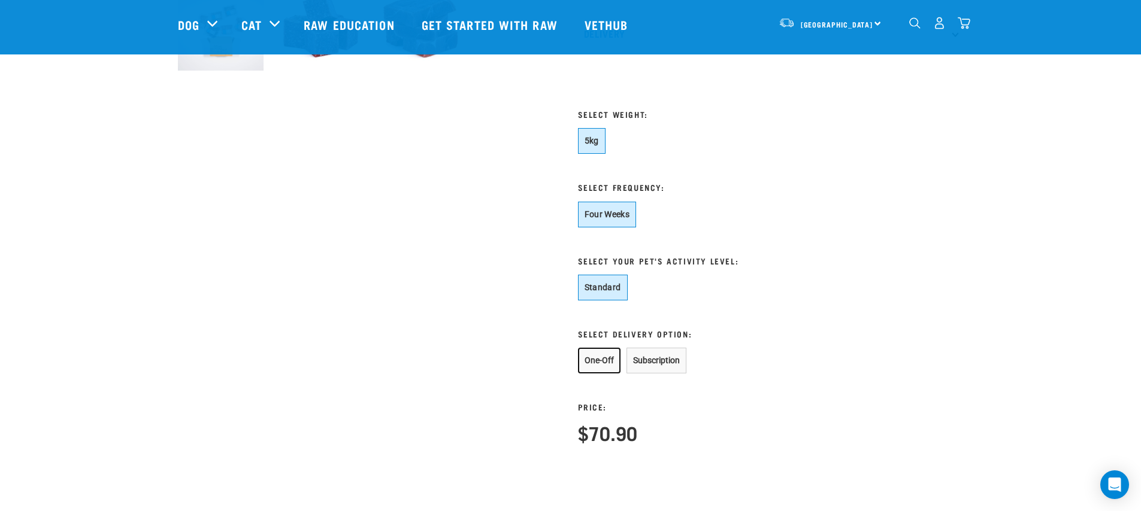
click at [606, 362] on button "One-Off" at bounding box center [599, 361] width 43 height 26
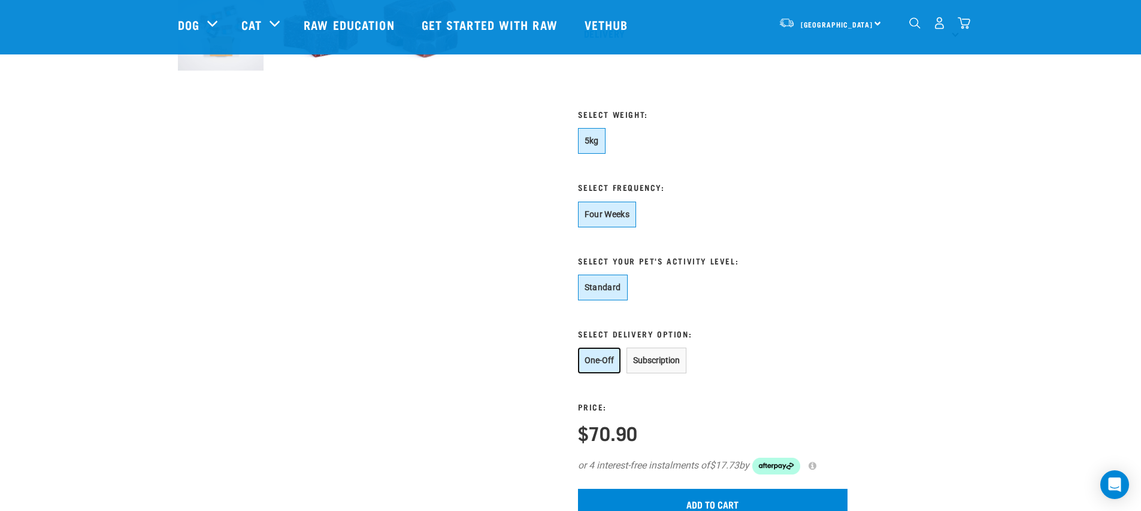
scroll to position [606, 0]
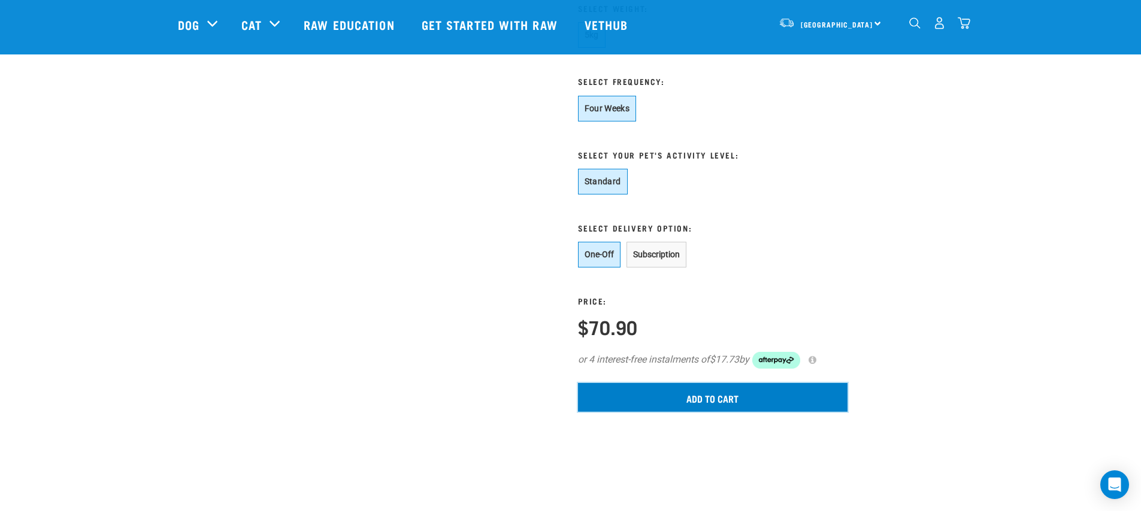
click at [630, 390] on input "Add to cart" at bounding box center [712, 397] width 269 height 29
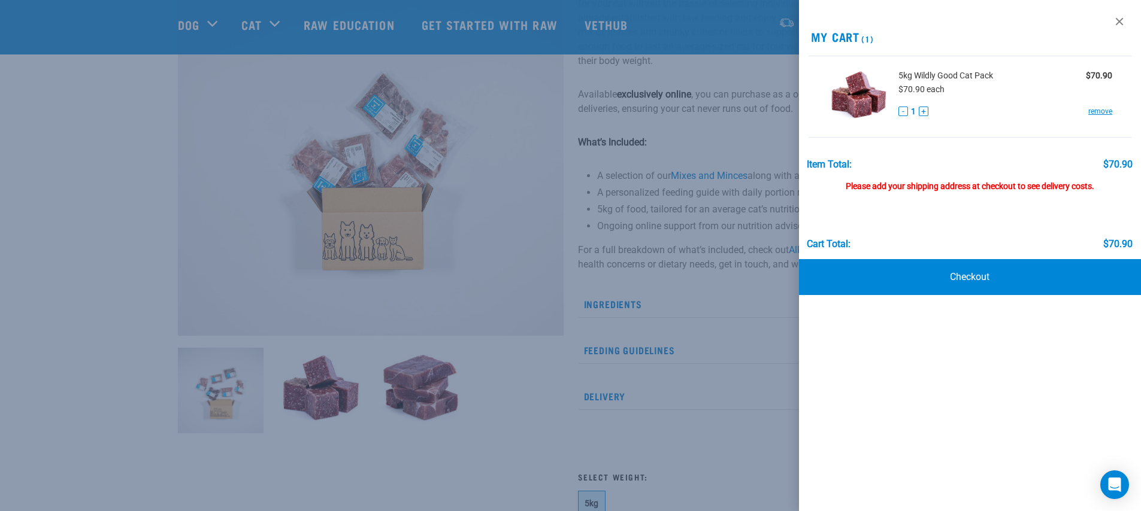
scroll to position [0, 0]
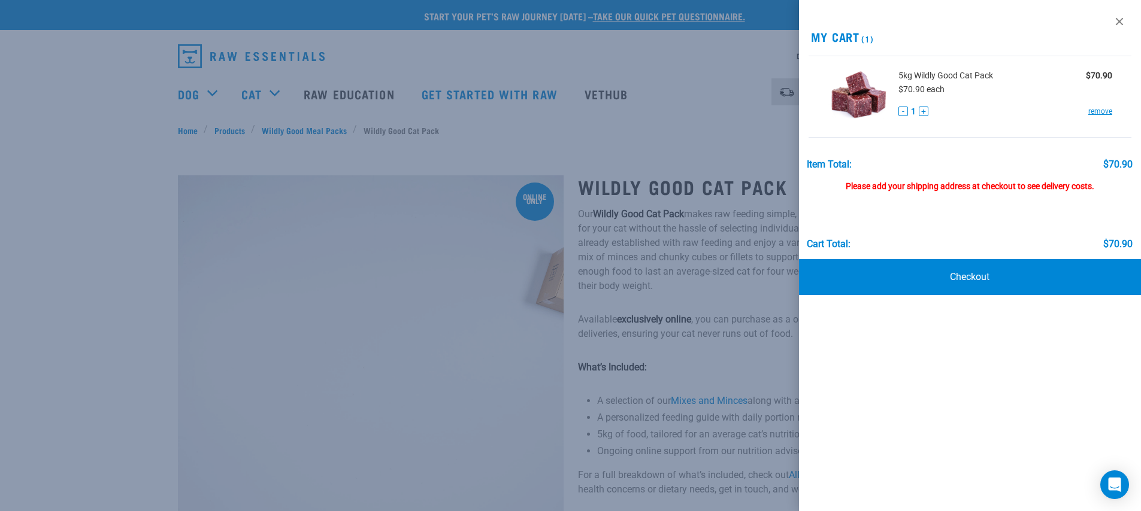
click at [488, 144] on div at bounding box center [570, 255] width 1141 height 511
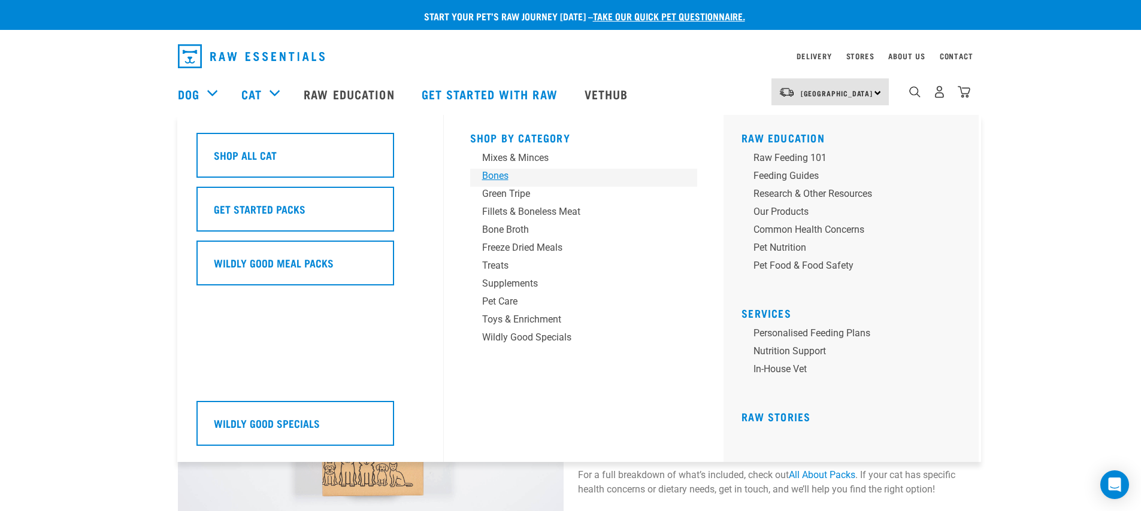
click at [480, 180] on link "Bones" at bounding box center [584, 178] width 228 height 18
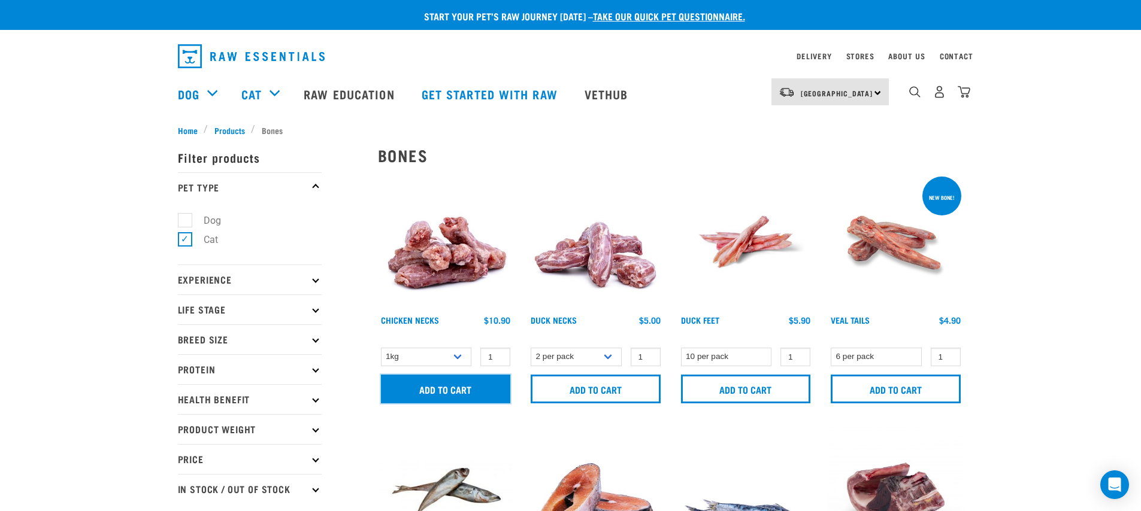
click at [444, 398] on input "Add to cart" at bounding box center [446, 389] width 130 height 29
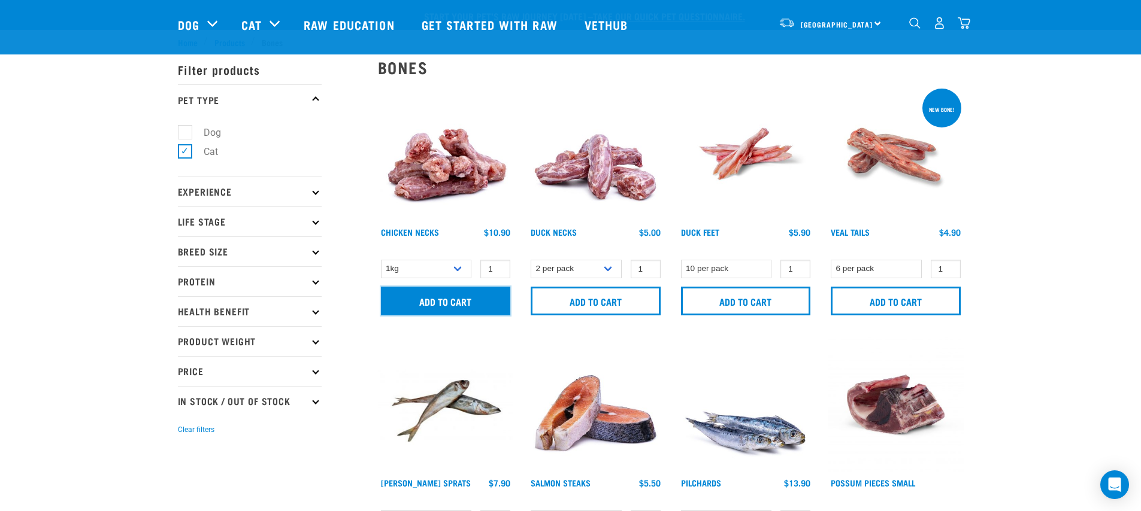
scroll to position [167, 0]
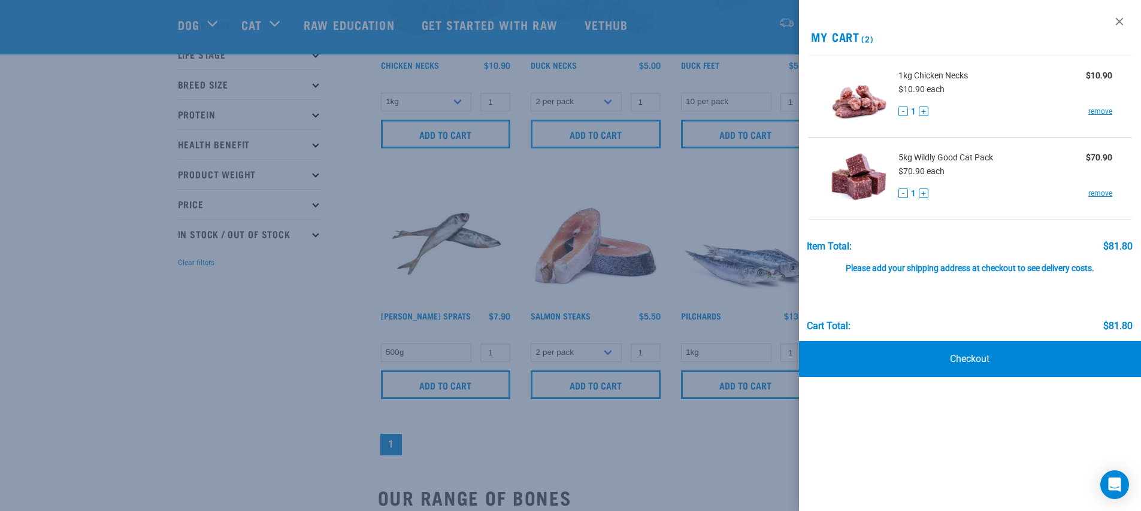
click at [206, 336] on div at bounding box center [570, 255] width 1141 height 511
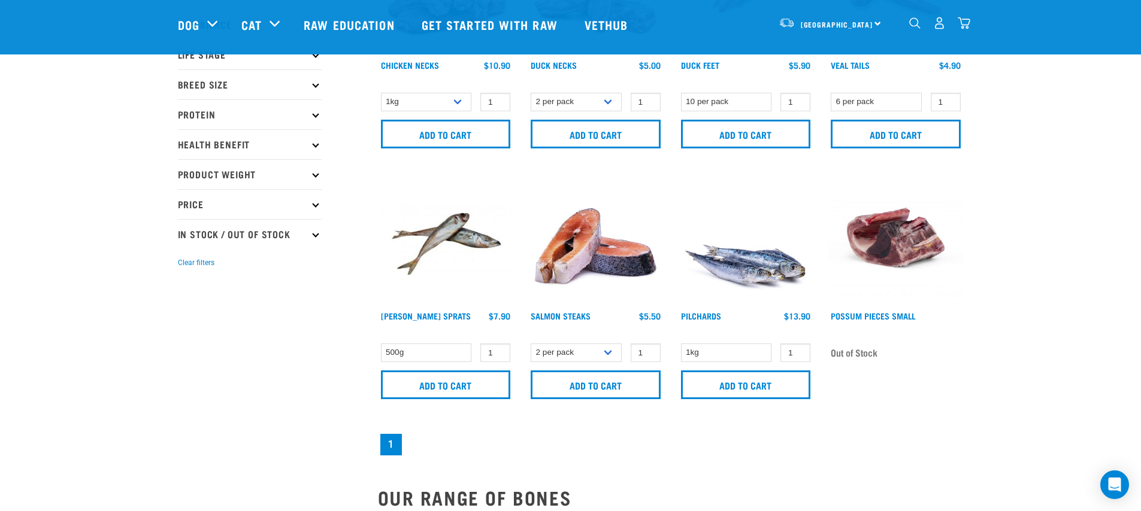
scroll to position [0, 0]
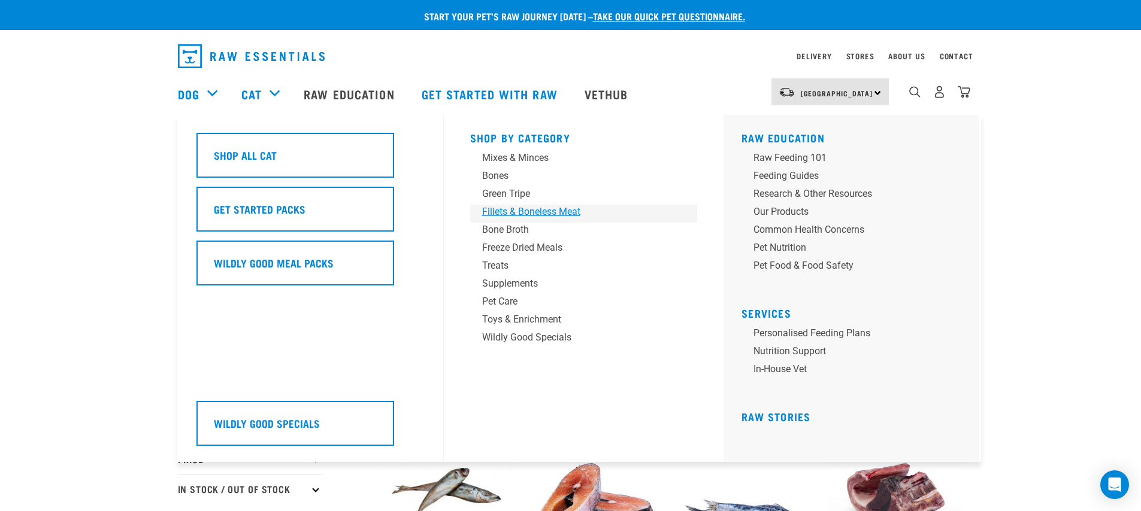
click at [508, 208] on div "Fillets & Boneless Meat" at bounding box center [575, 212] width 187 height 14
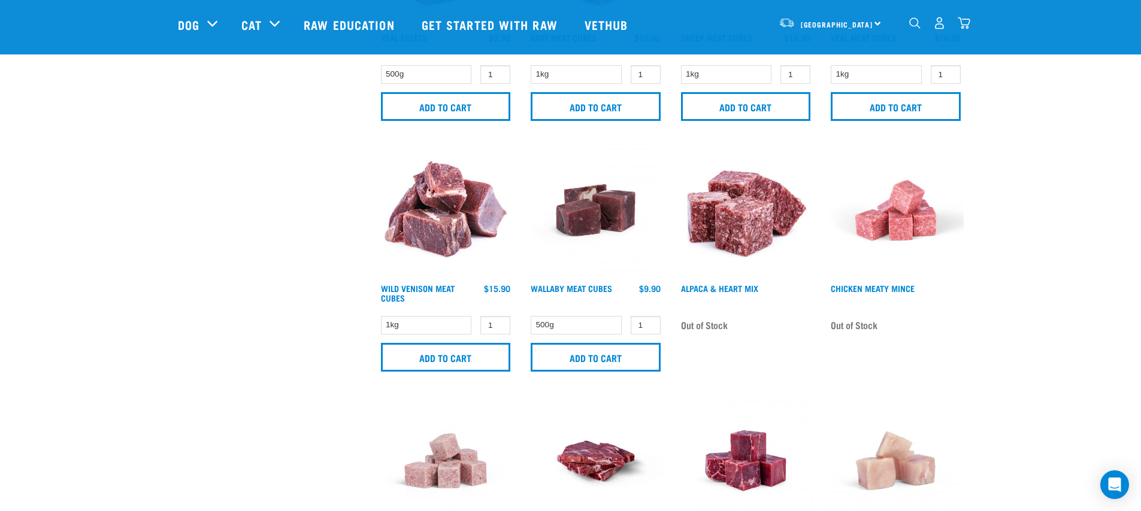
scroll to position [245, 0]
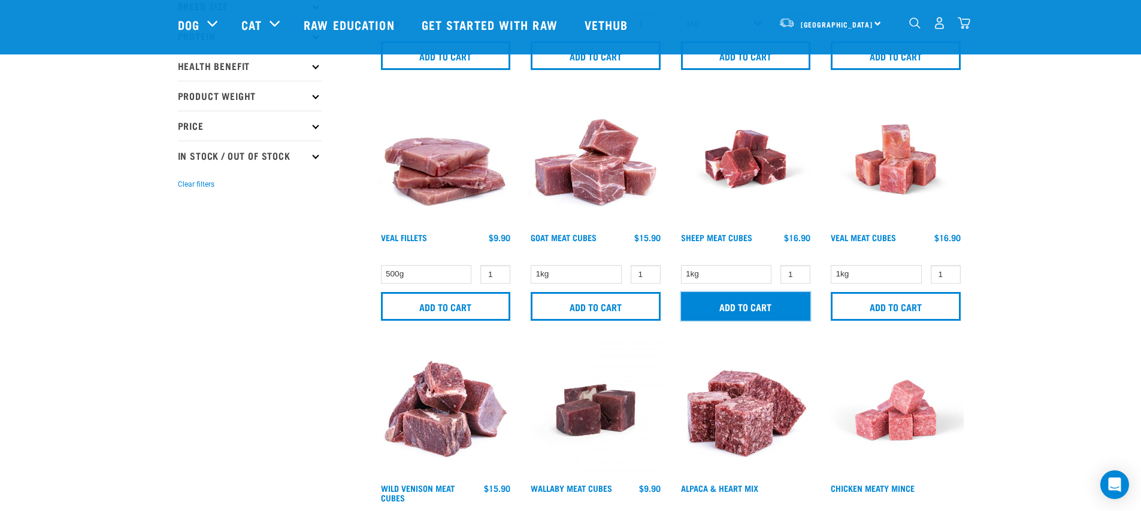
click at [721, 303] on input "Add to cart" at bounding box center [746, 306] width 130 height 29
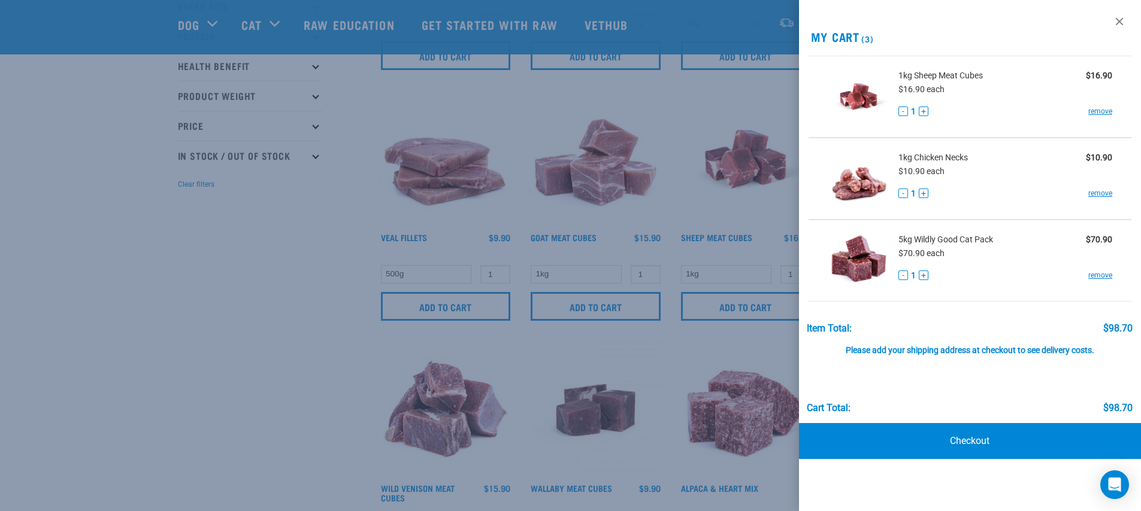
click at [751, 83] on div at bounding box center [570, 255] width 1141 height 511
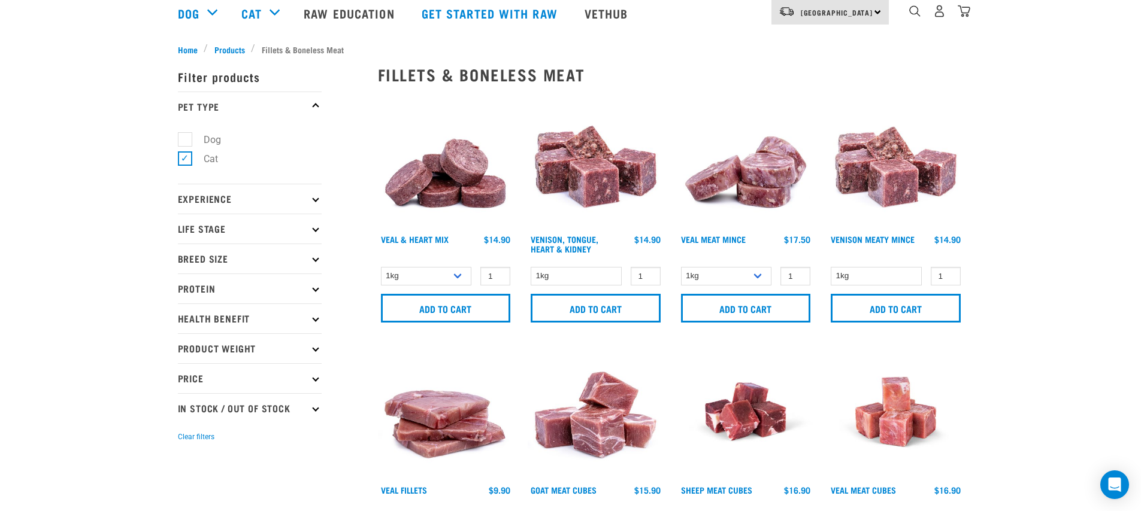
scroll to position [0, 0]
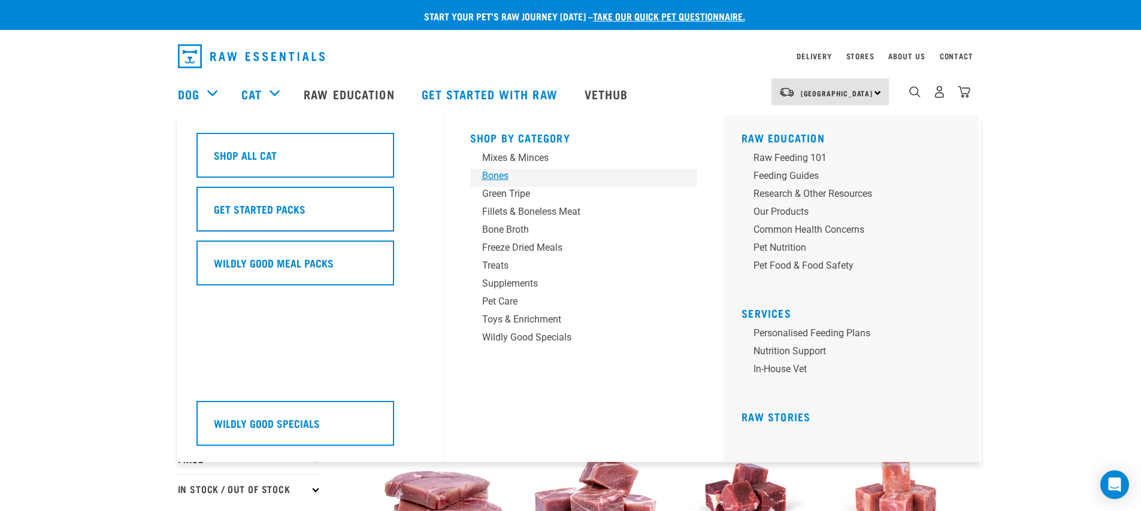
click at [488, 181] on div "Bones" at bounding box center [575, 176] width 187 height 14
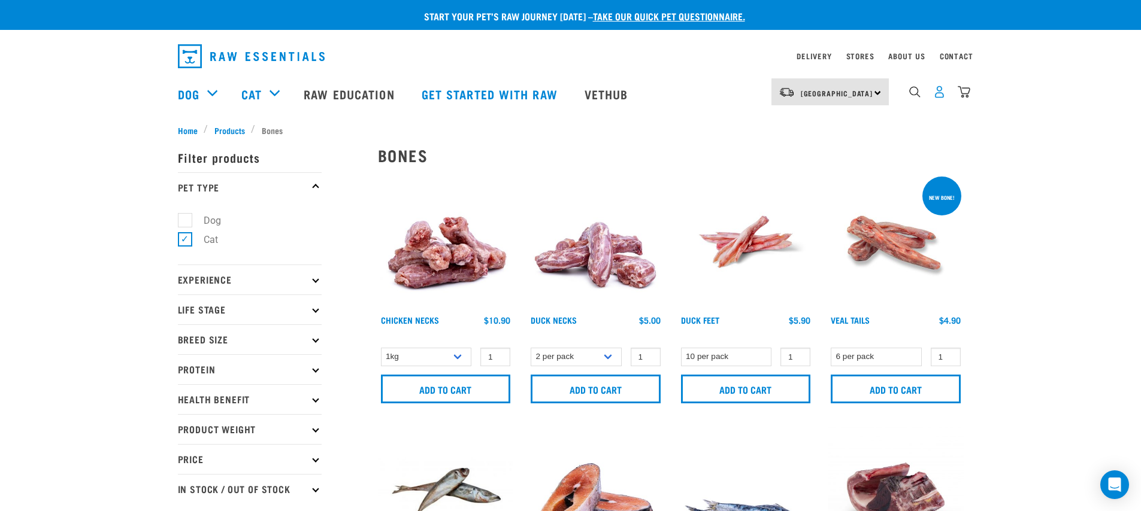
click at [936, 98] on img "dropdown navigation" at bounding box center [939, 92] width 13 height 13
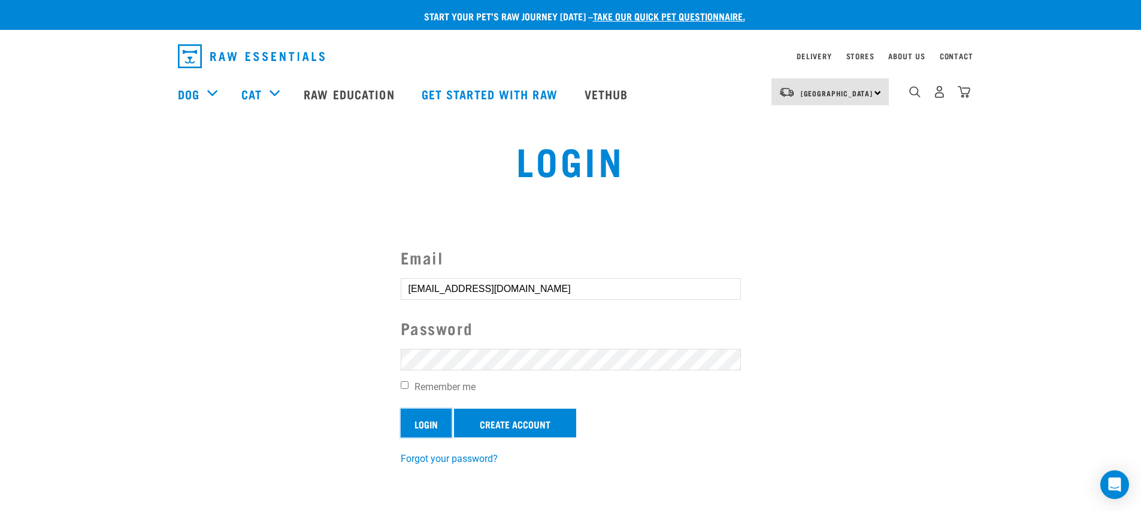
click at [424, 430] on input "Login" at bounding box center [426, 423] width 51 height 29
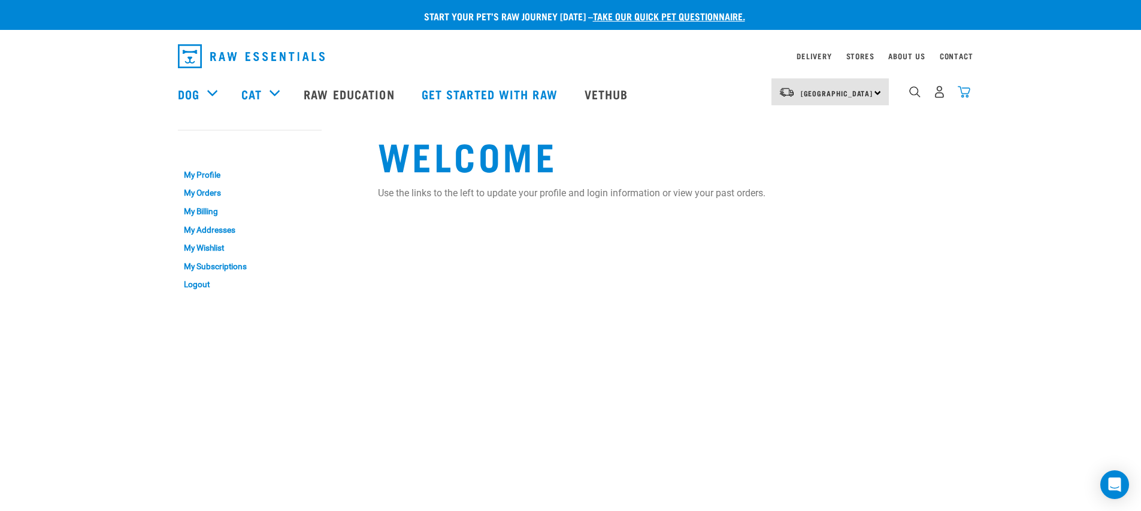
click at [959, 98] on img "dropdown navigation" at bounding box center [963, 92] width 13 height 13
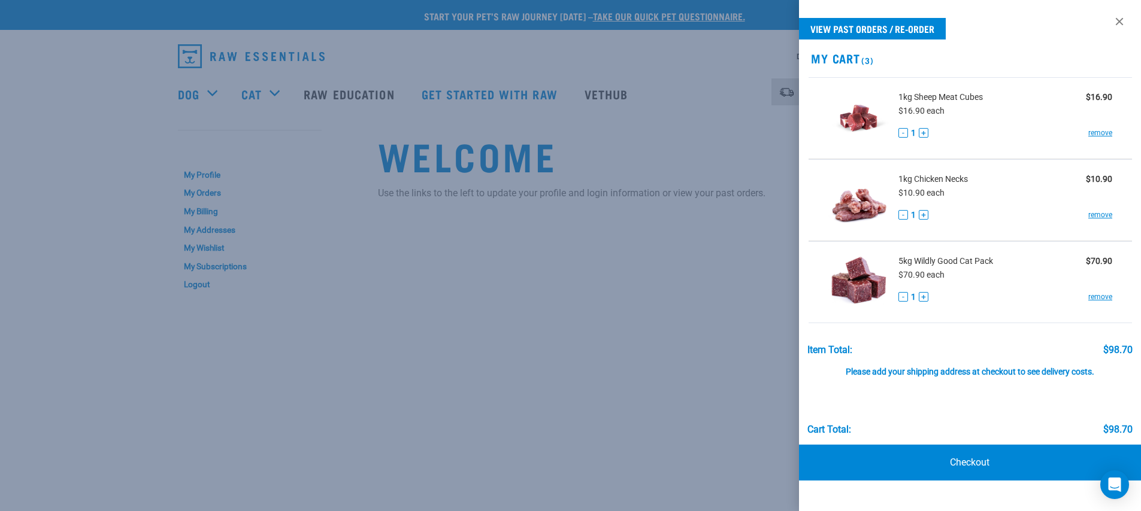
click at [964, 259] on span "5kg Wildly Good Cat Pack" at bounding box center [945, 261] width 95 height 13
click at [850, 282] on img at bounding box center [858, 282] width 62 height 62
click at [724, 241] on div at bounding box center [570, 255] width 1141 height 511
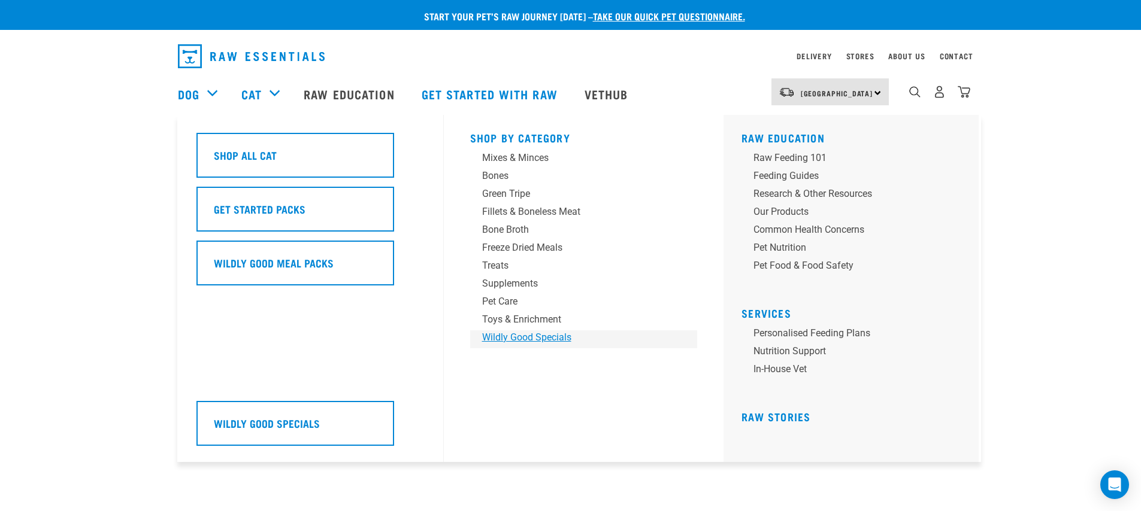
click at [521, 339] on div "Wildly Good Specials" at bounding box center [575, 337] width 187 height 14
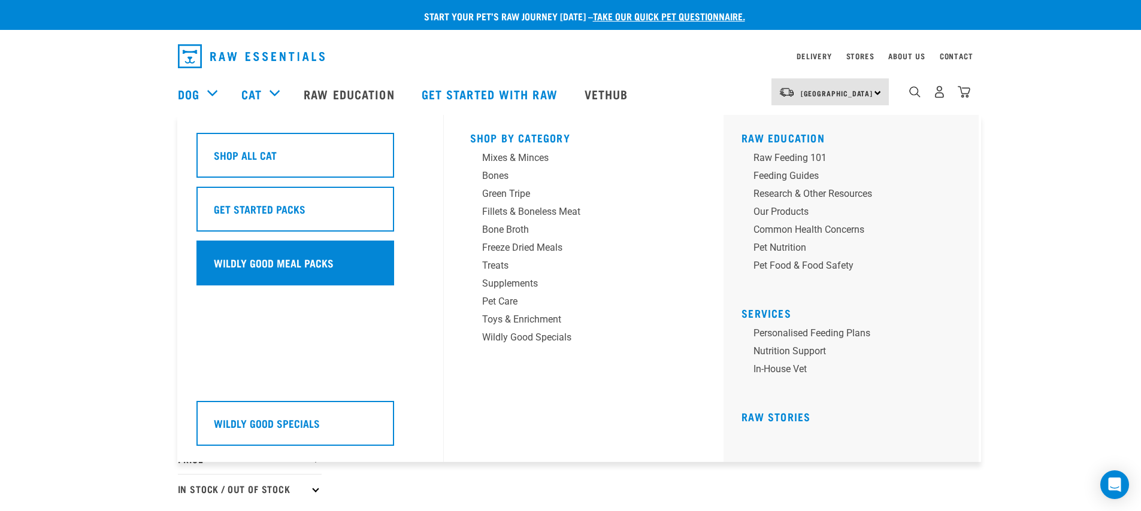
click at [253, 257] on h5 "Wildly Good Meal Packs" at bounding box center [274, 263] width 120 height 16
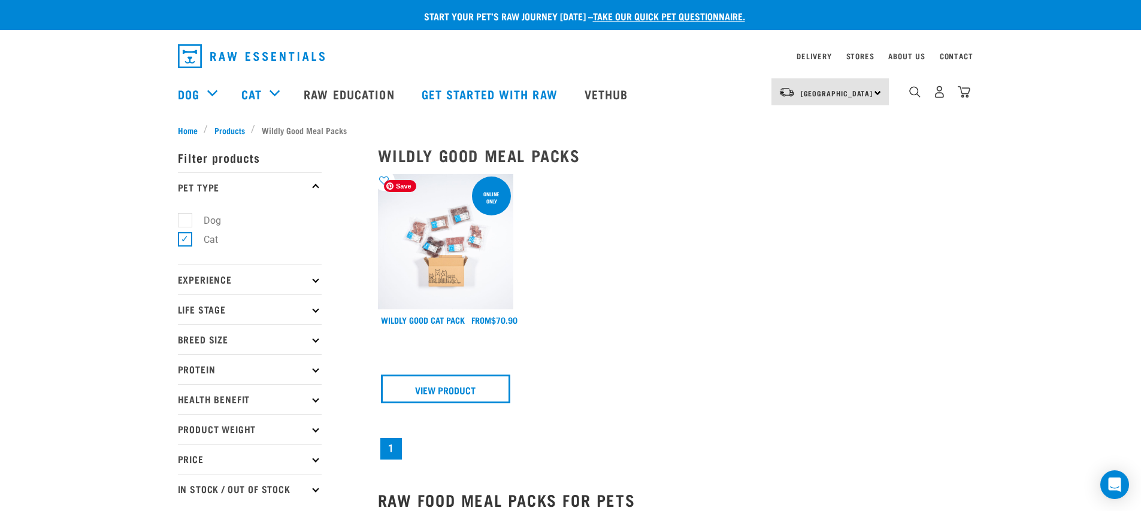
click at [474, 254] on img at bounding box center [446, 242] width 136 height 136
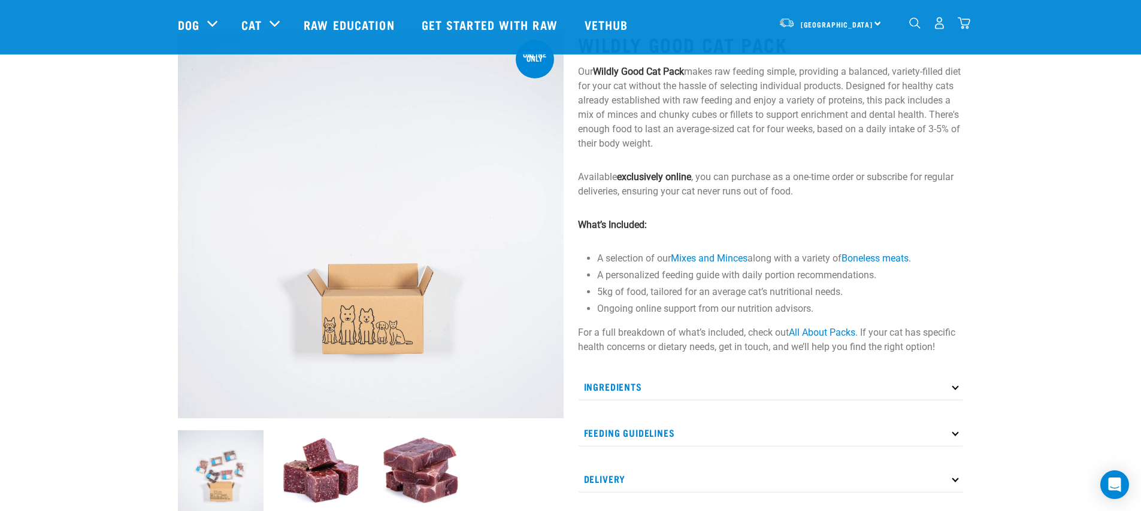
scroll to position [96, 0]
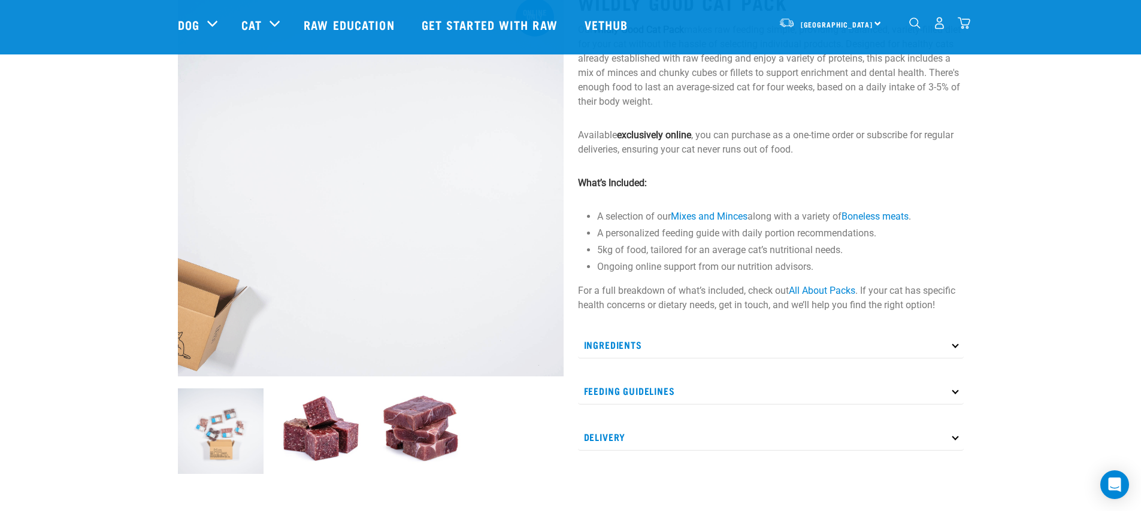
click at [967, 25] on img "dropdown navigation" at bounding box center [963, 23] width 13 height 13
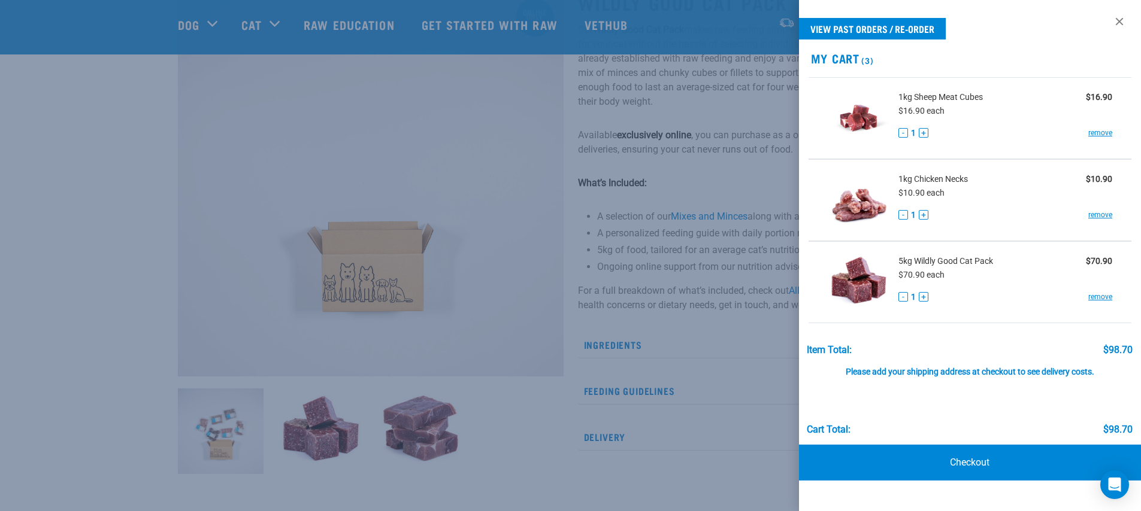
click at [671, 84] on div at bounding box center [570, 255] width 1141 height 511
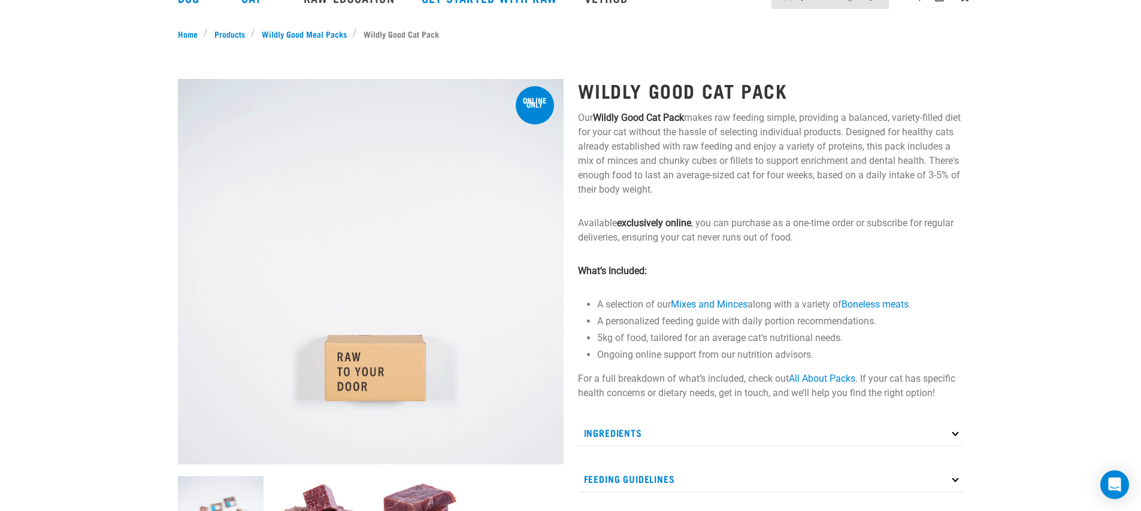
scroll to position [0, 0]
